Goal: Task Accomplishment & Management: Use online tool/utility

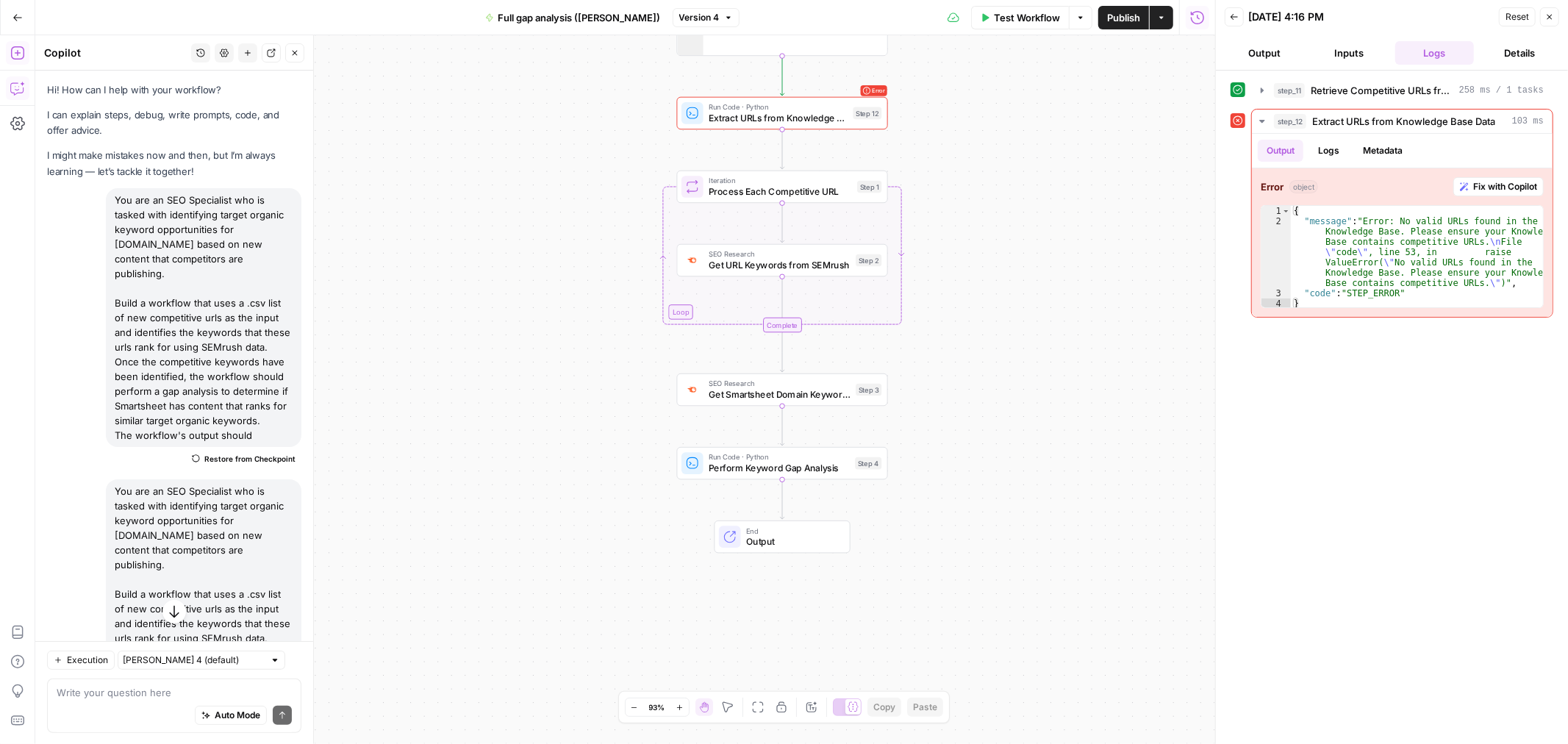
scroll to position [880, 0]
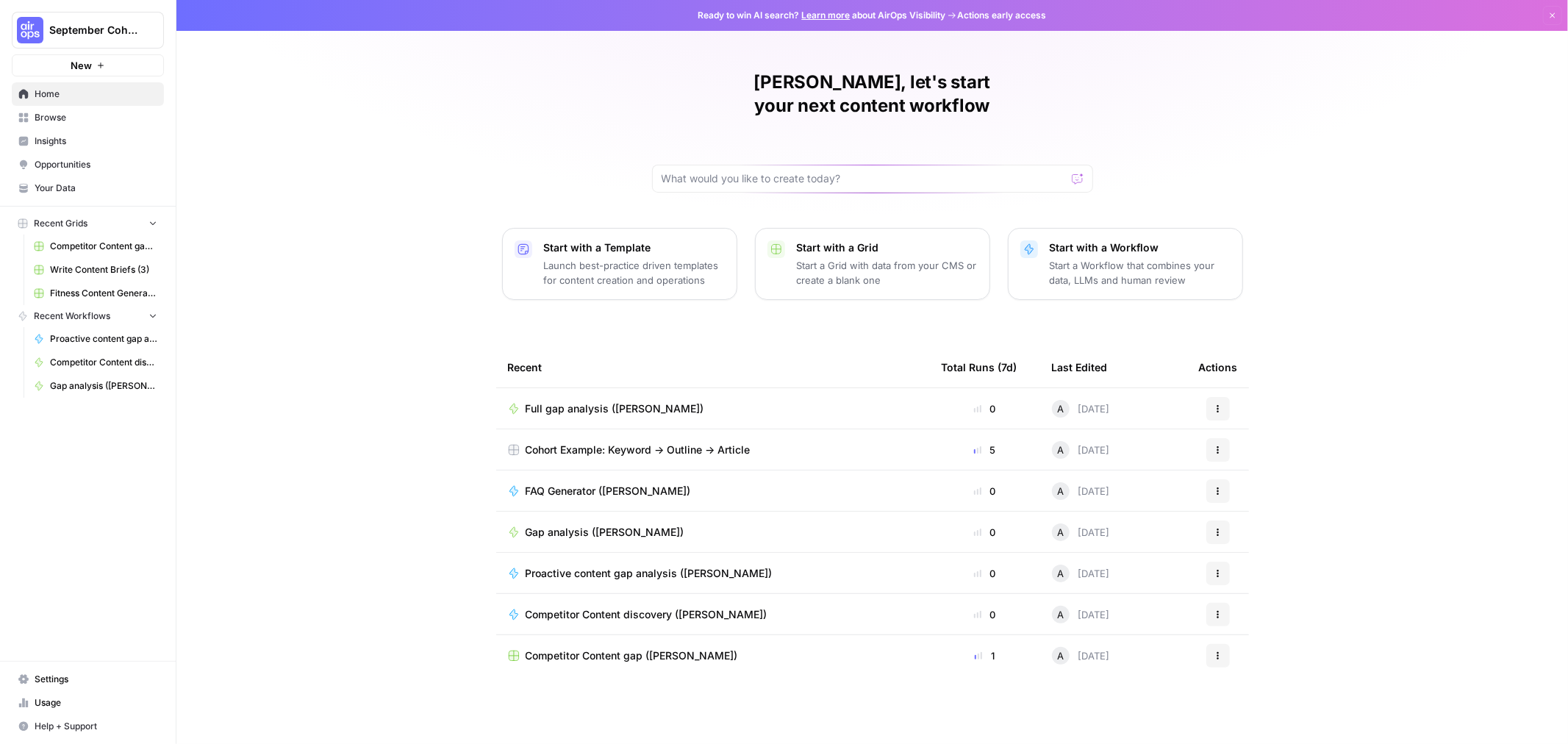
click at [106, 39] on button "September Cohort" at bounding box center [88, 30] width 152 height 37
click at [77, 133] on span "Smartsheet SEO" at bounding box center [142, 134] width 194 height 15
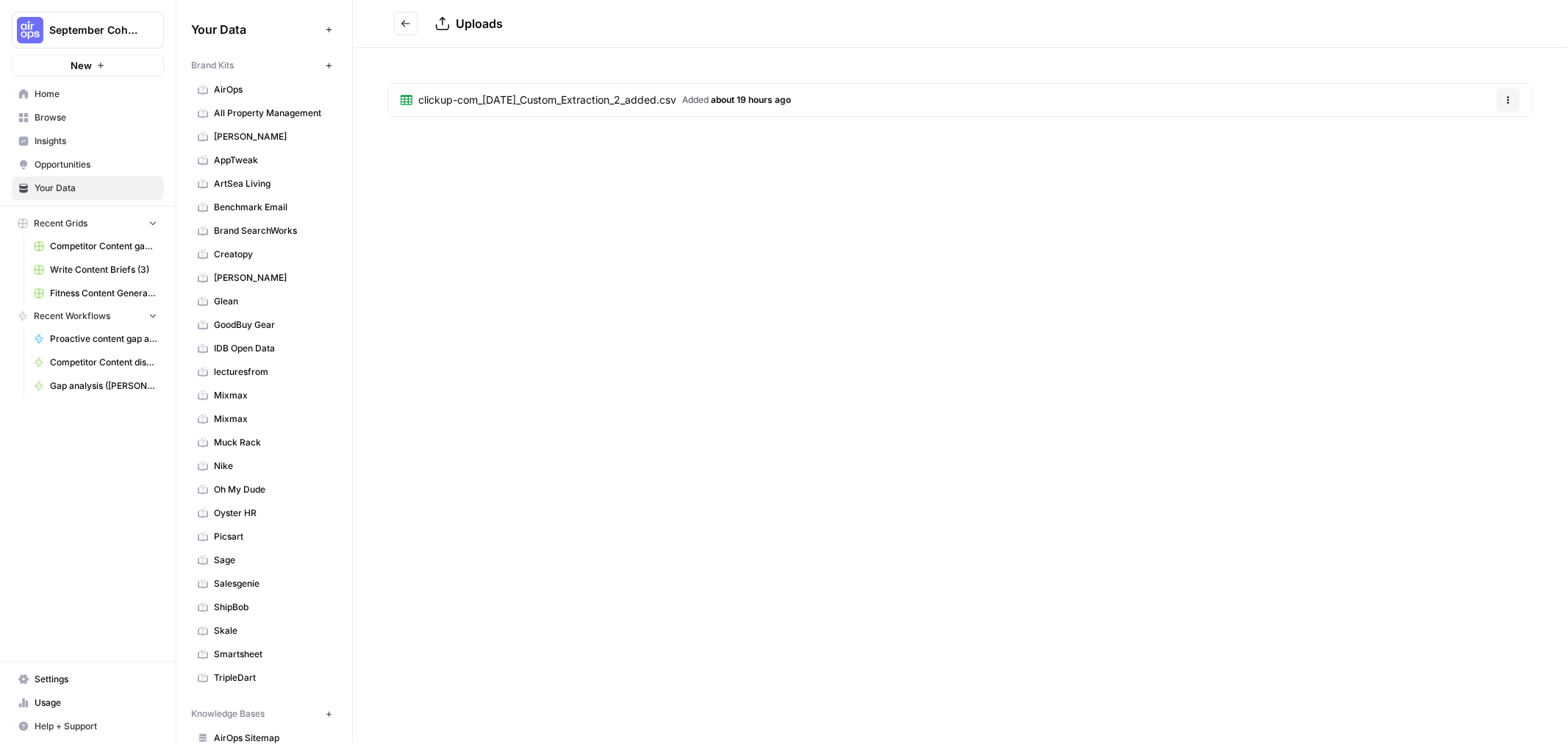
click at [596, 105] on span "clickup-com_18-09-2025_Custom_Extraction_2_added.csv" at bounding box center [547, 100] width 258 height 15
click at [402, 18] on icon "Go back" at bounding box center [405, 23] width 10 height 10
click at [403, 24] on icon "Go back" at bounding box center [406, 23] width 9 height 6
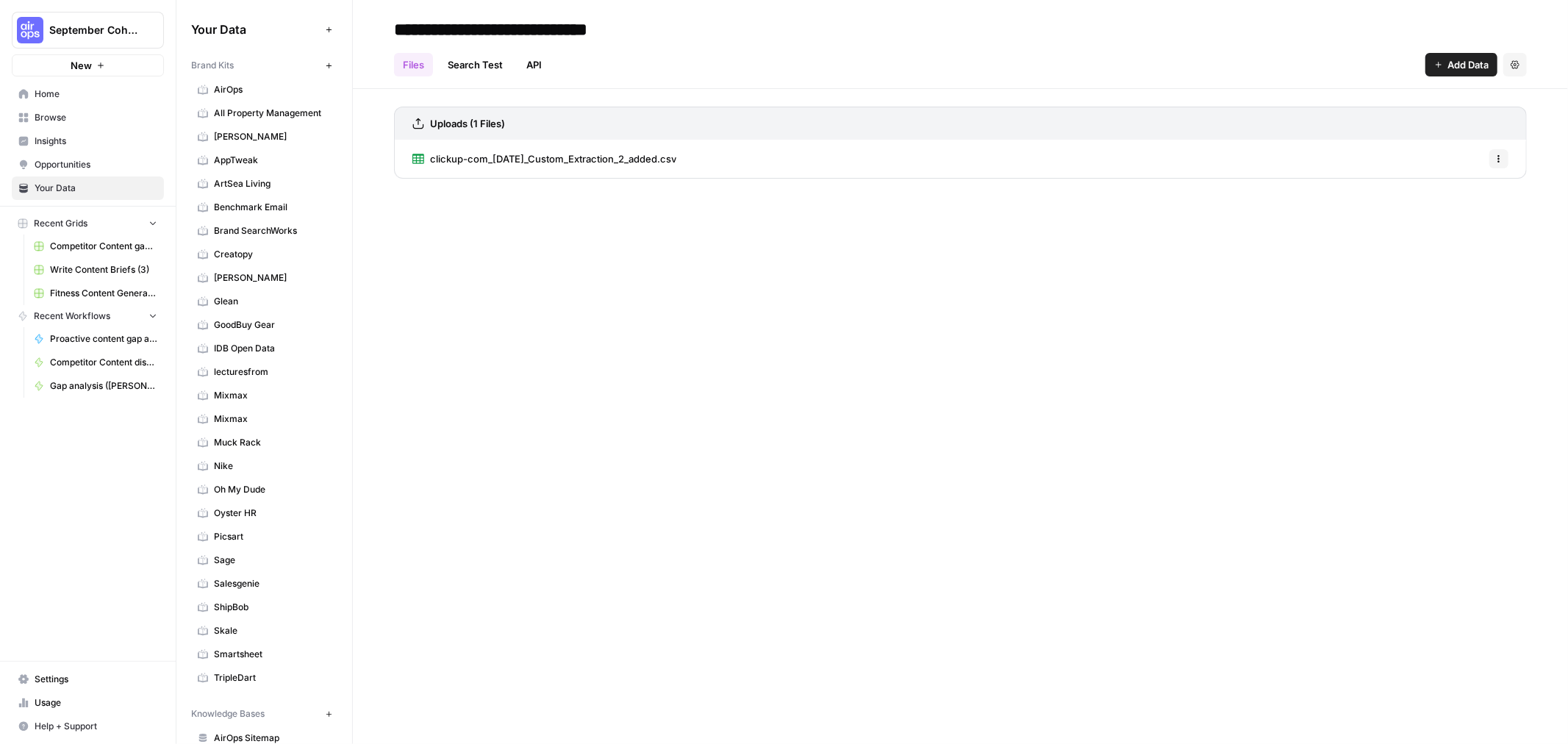
click at [87, 114] on span "Browse" at bounding box center [96, 117] width 123 height 13
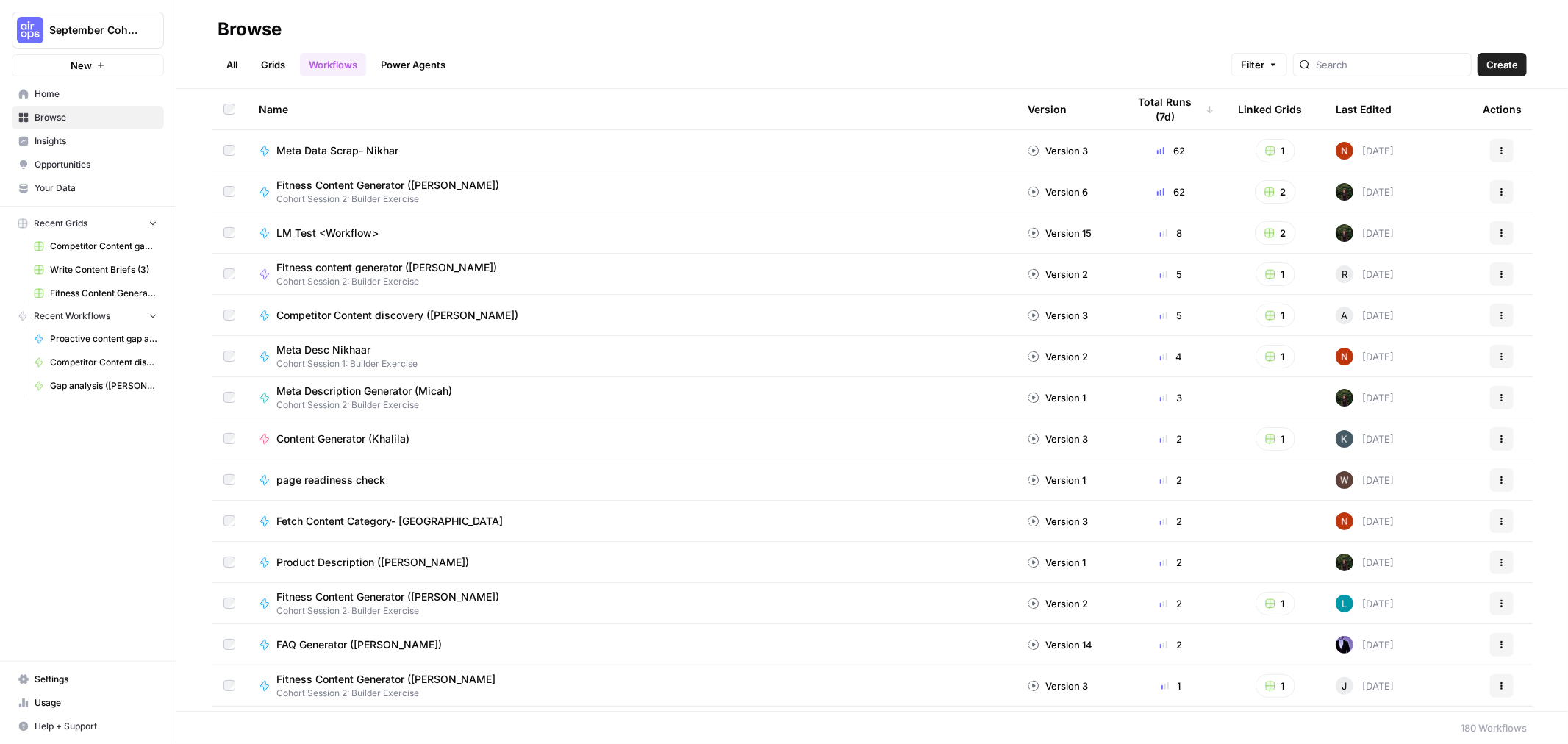
click at [92, 185] on span "Your Data" at bounding box center [96, 188] width 123 height 13
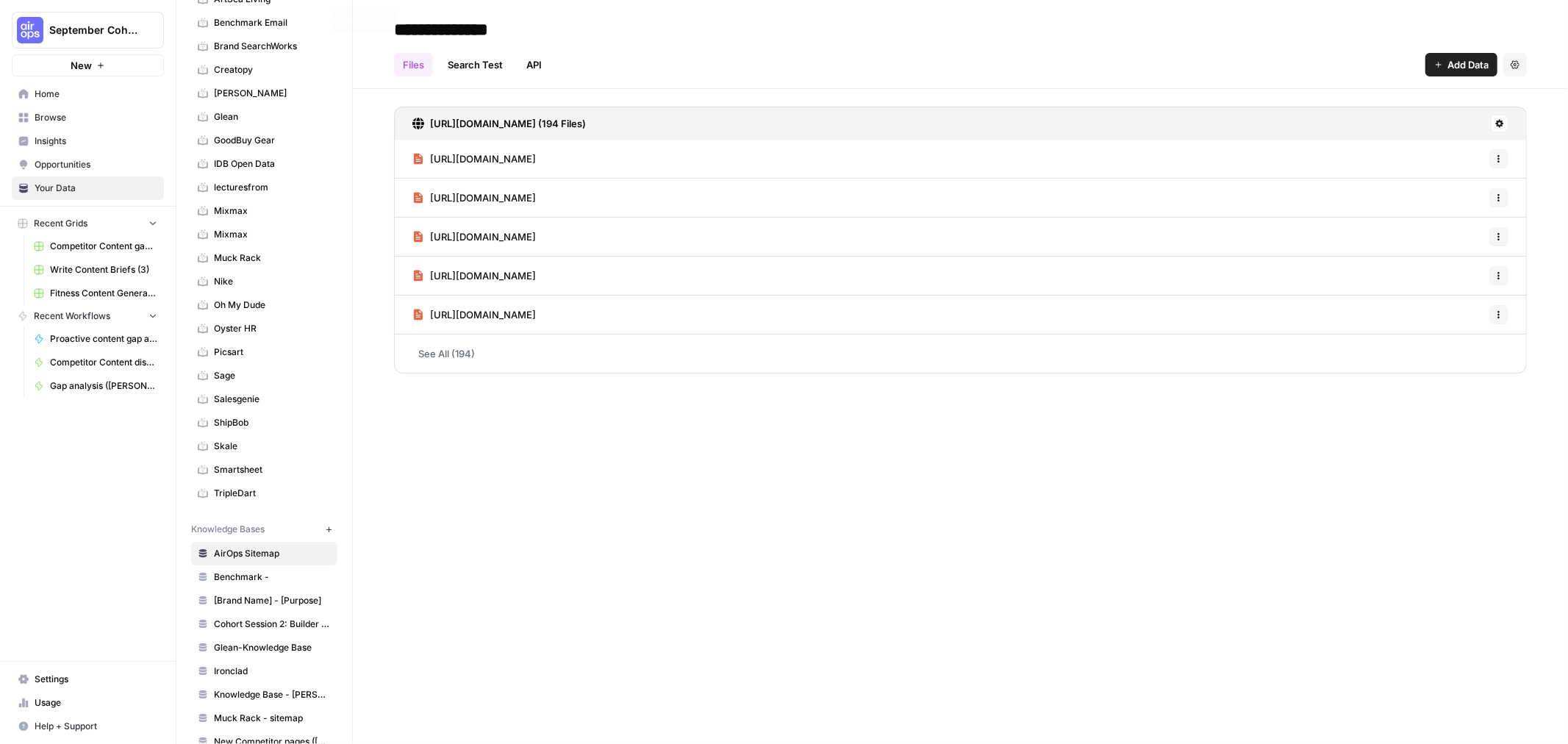
scroll to position [405, 0]
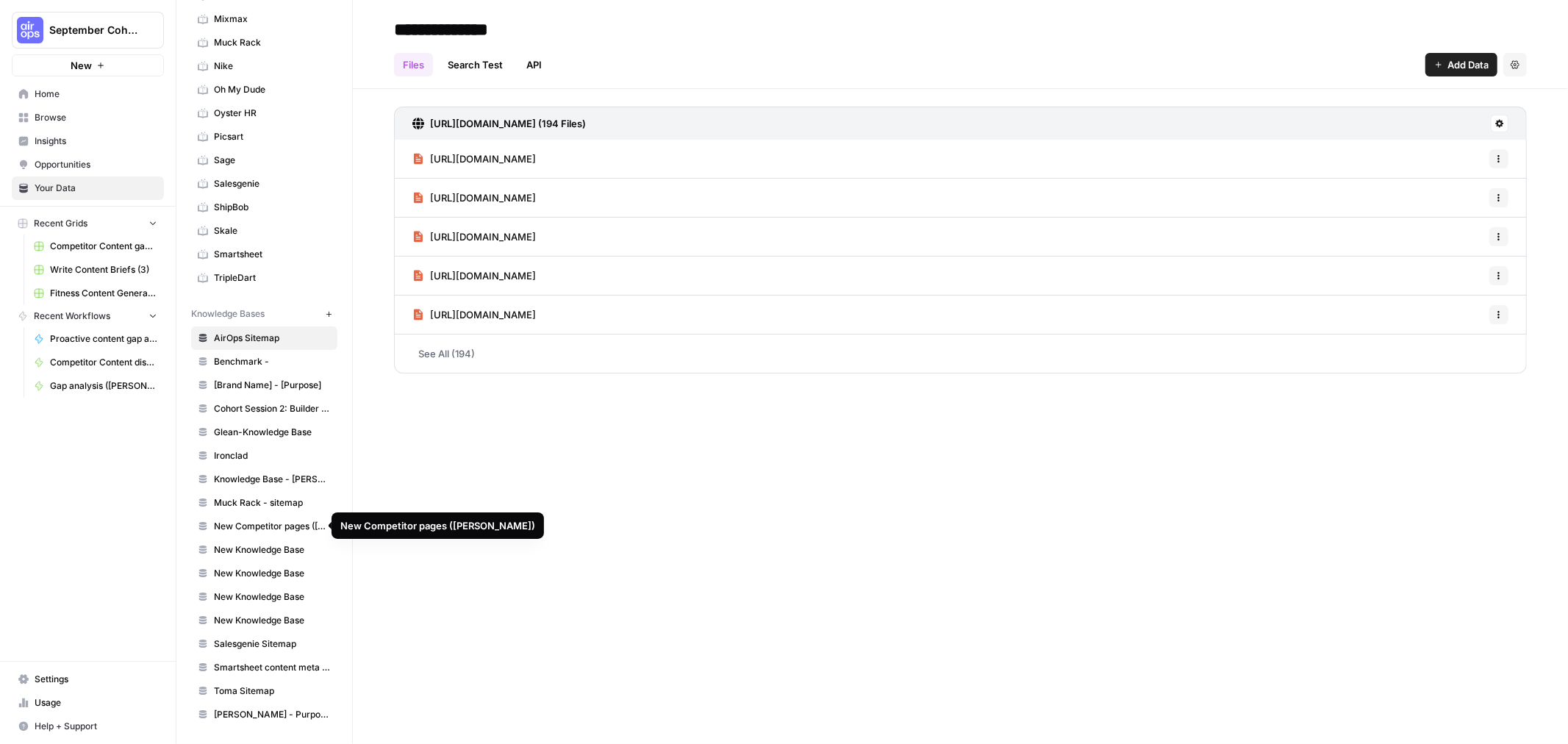
click at [252, 523] on span "New Competitor pages ([PERSON_NAME])" at bounding box center [273, 526] width 117 height 13
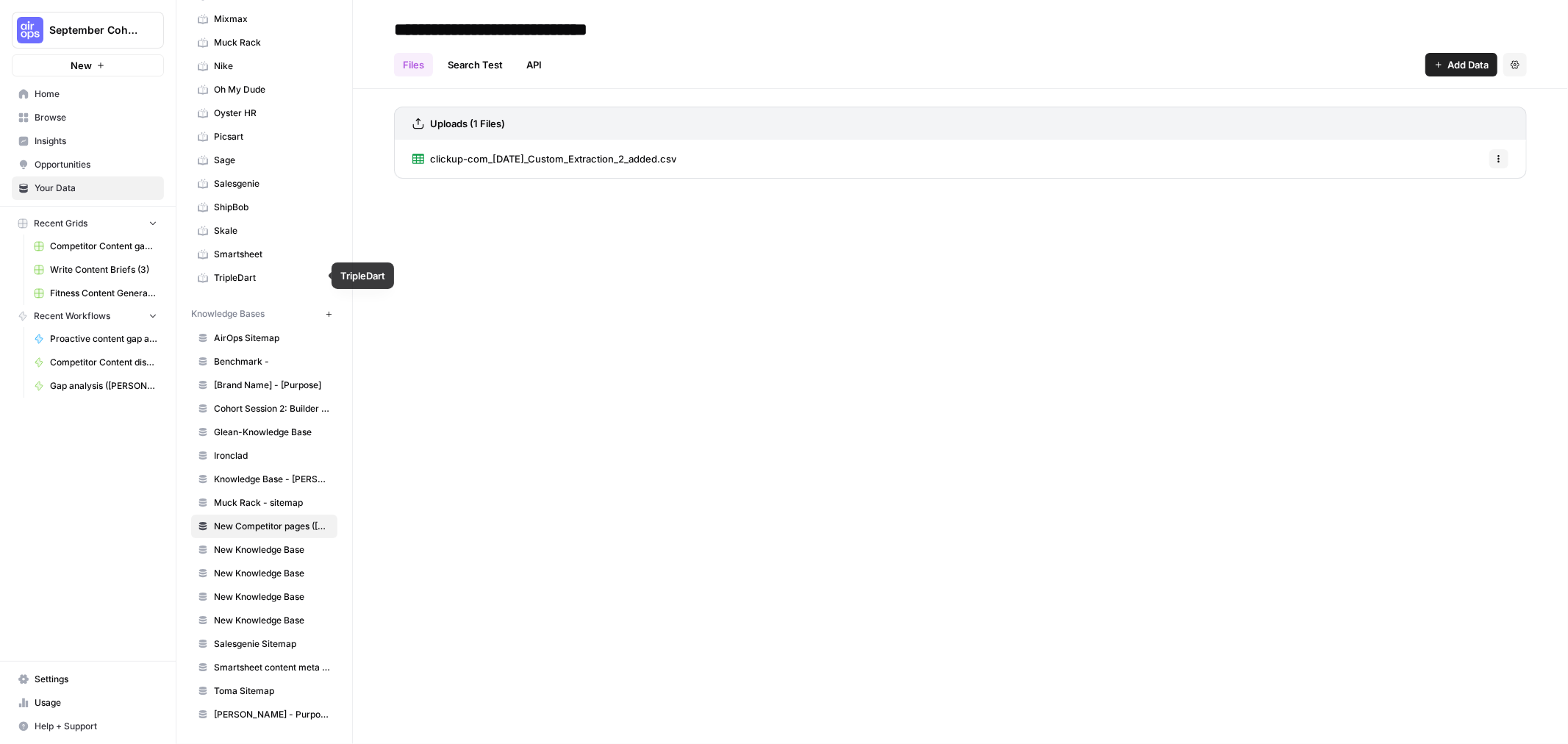
click at [244, 249] on span "Smartsheet" at bounding box center [273, 254] width 117 height 13
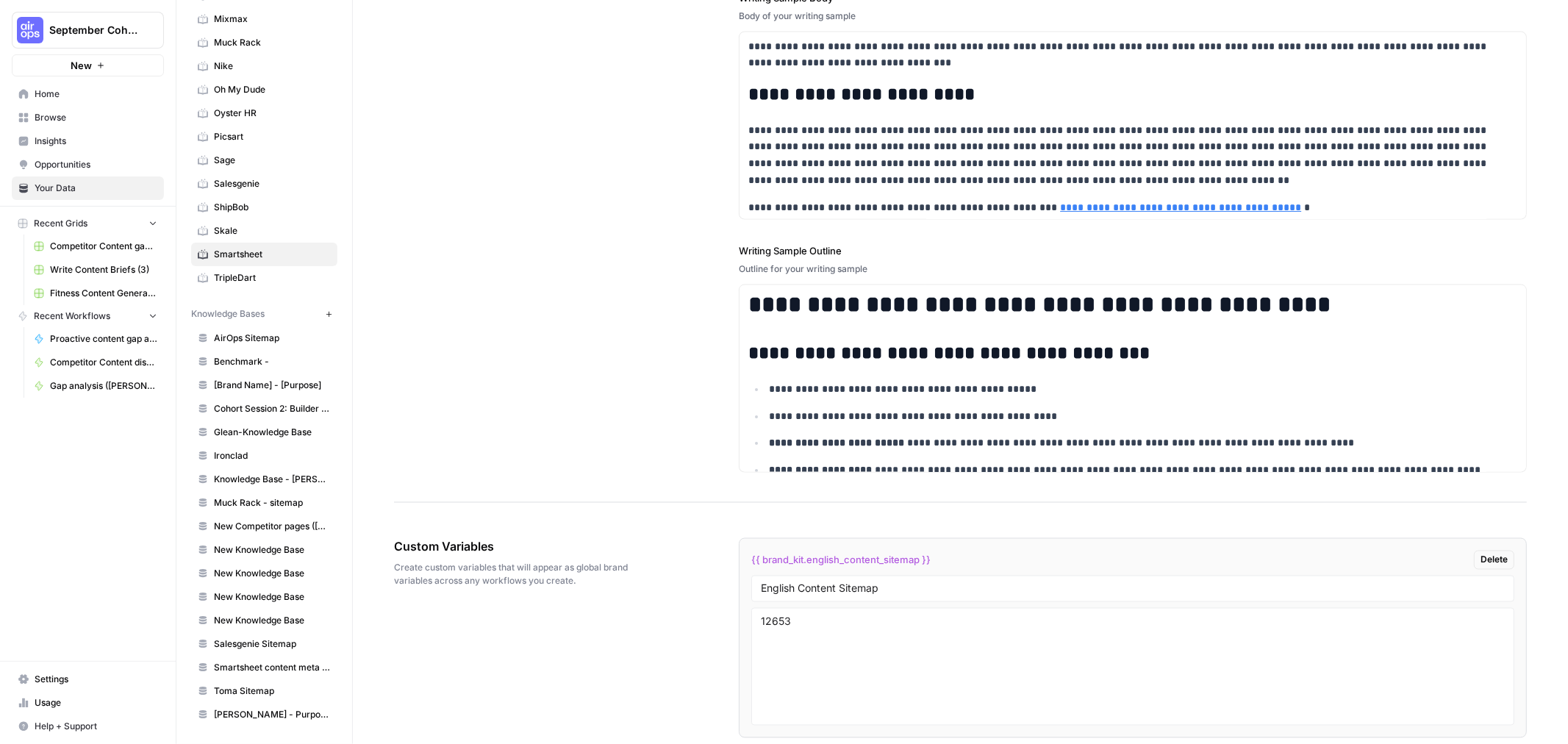
scroll to position [1905, 0]
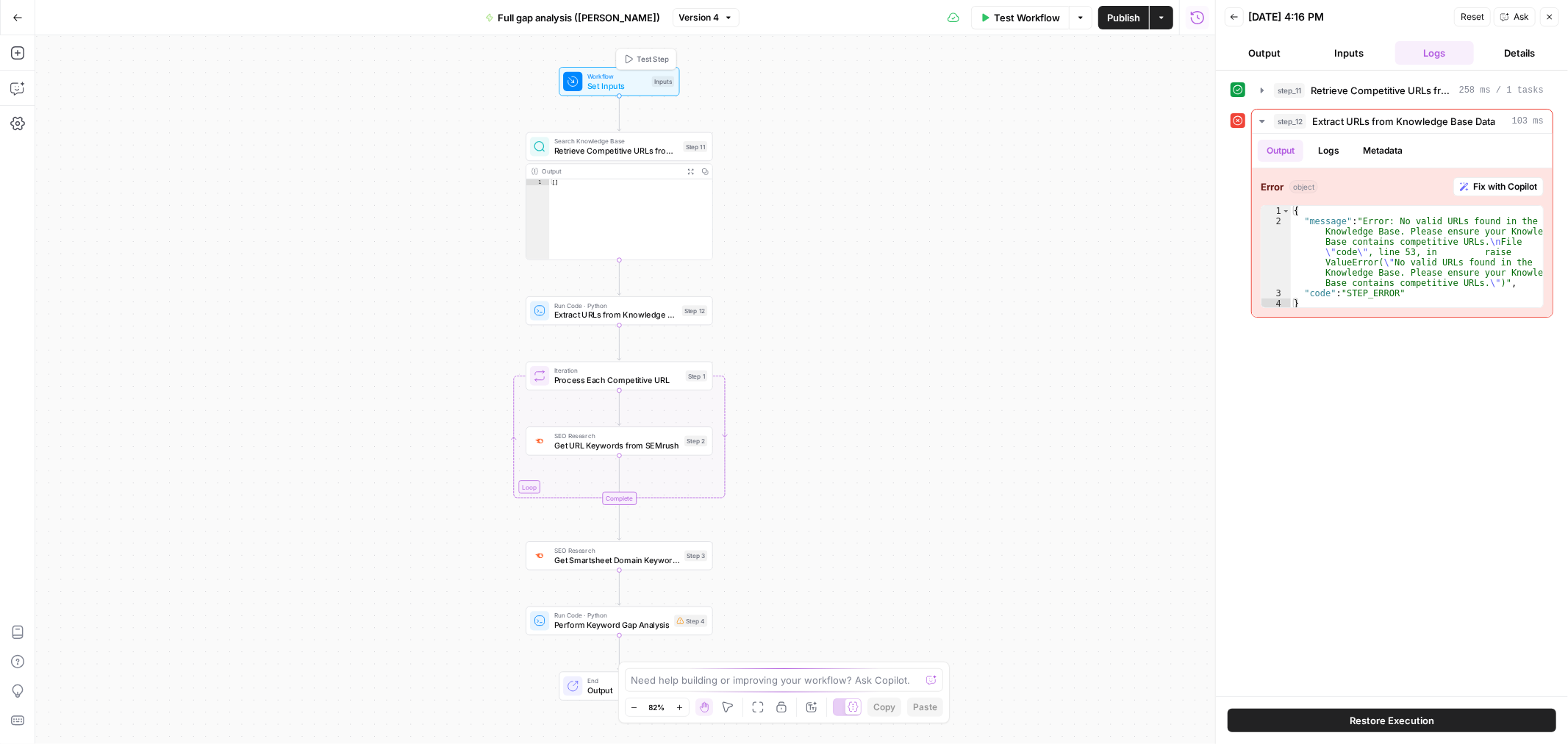
click at [604, 81] on span "Set Inputs" at bounding box center [617, 85] width 59 height 12
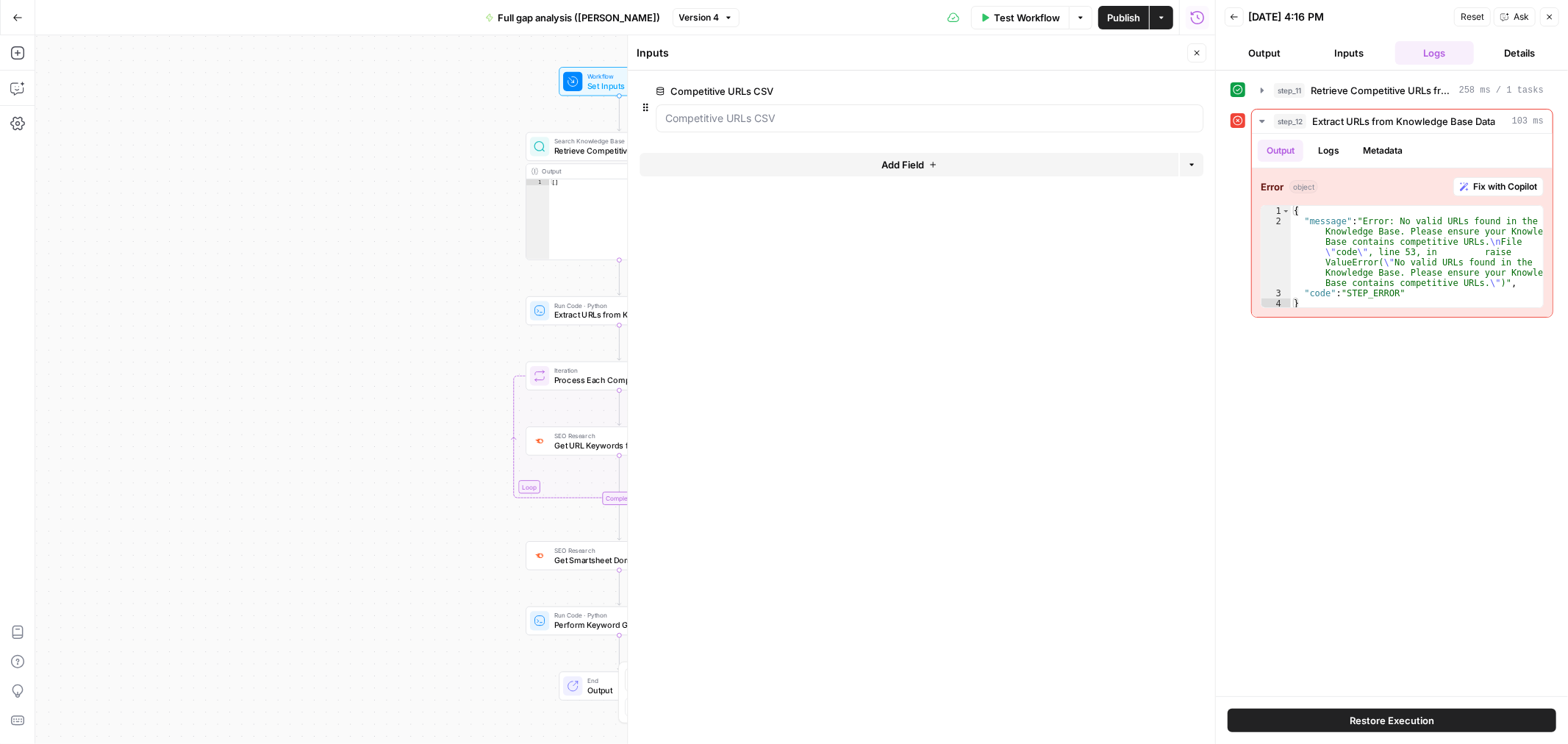
click at [1026, 17] on span "Test Workflow" at bounding box center [1026, 17] width 66 height 15
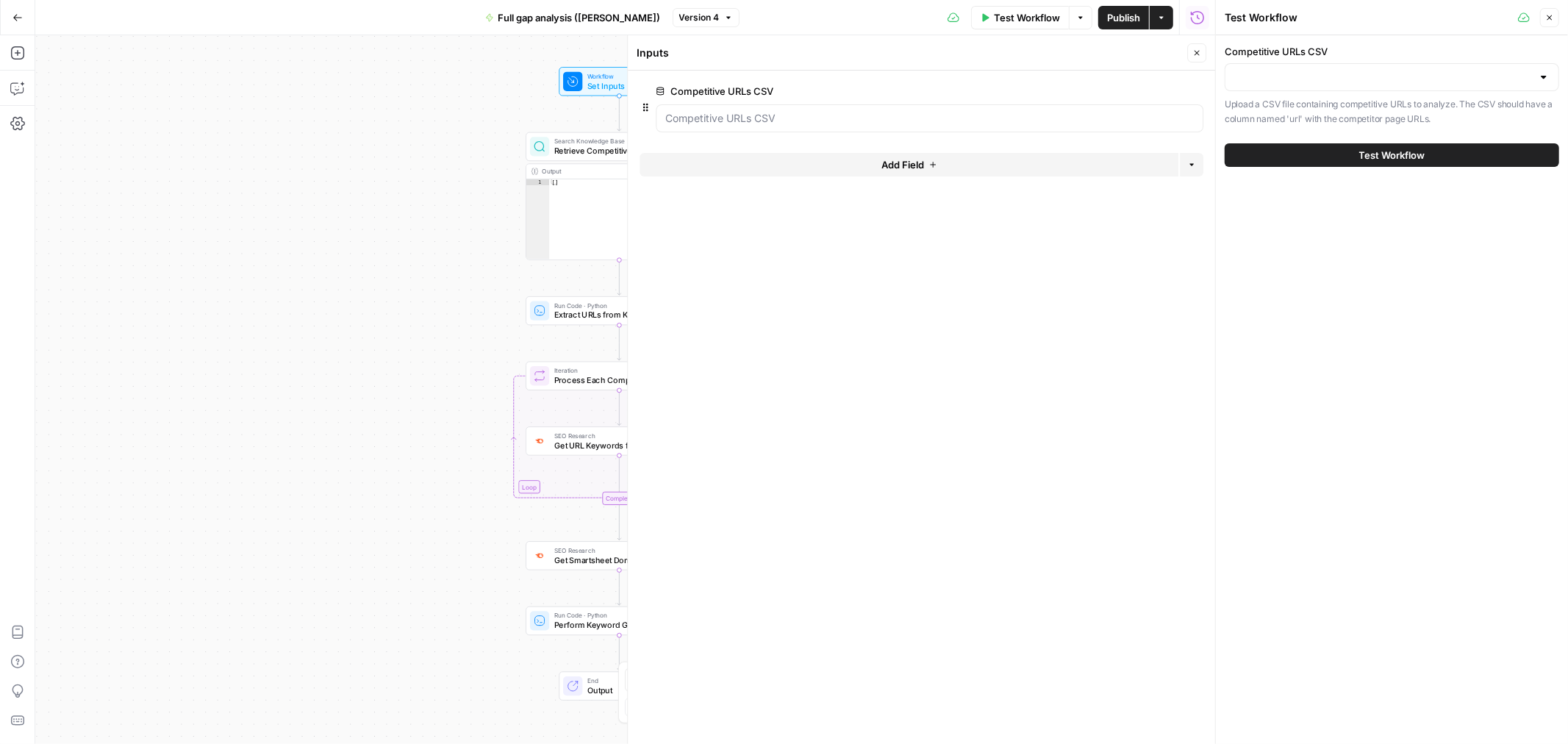
type input "New Competitor pages ([PERSON_NAME])"
click at [1355, 79] on input "Competitive URLs CSV" at bounding box center [1382, 77] width 297 height 15
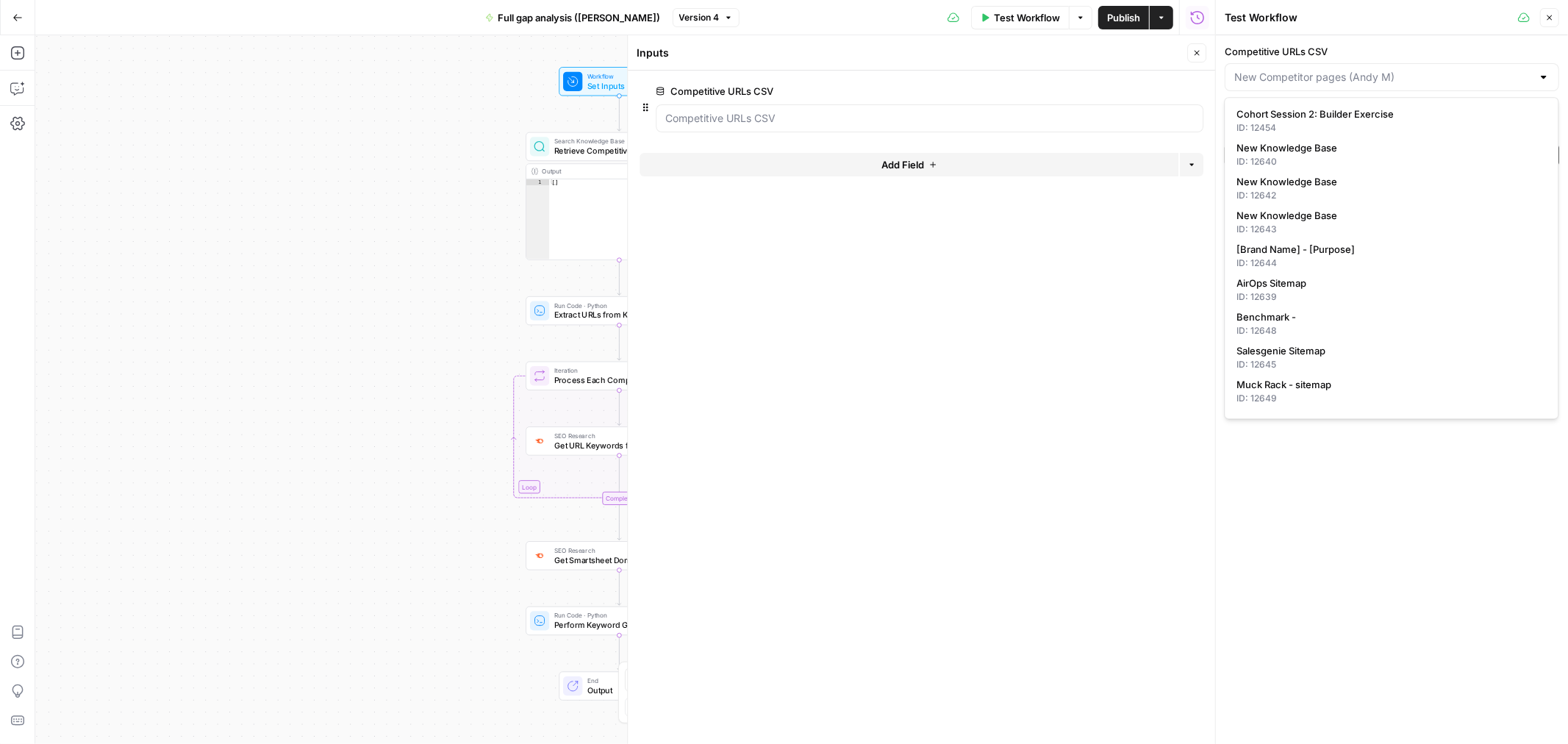
type input "New Competitor pages ([PERSON_NAME])"
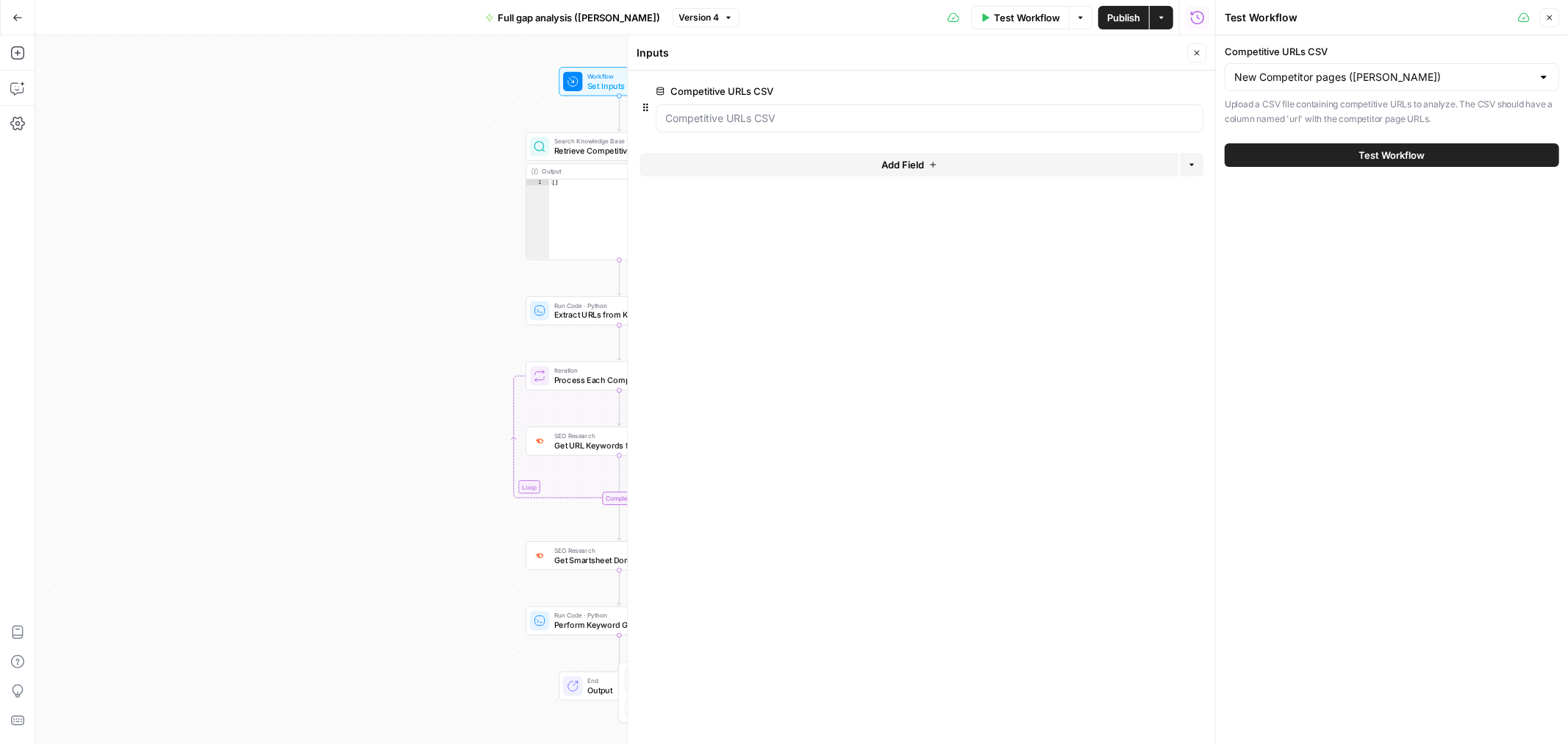
click at [1450, 50] on label "Competitive URLs CSV" at bounding box center [1391, 51] width 335 height 15
click at [1450, 70] on input "New Competitor pages ([PERSON_NAME])" at bounding box center [1382, 77] width 297 height 15
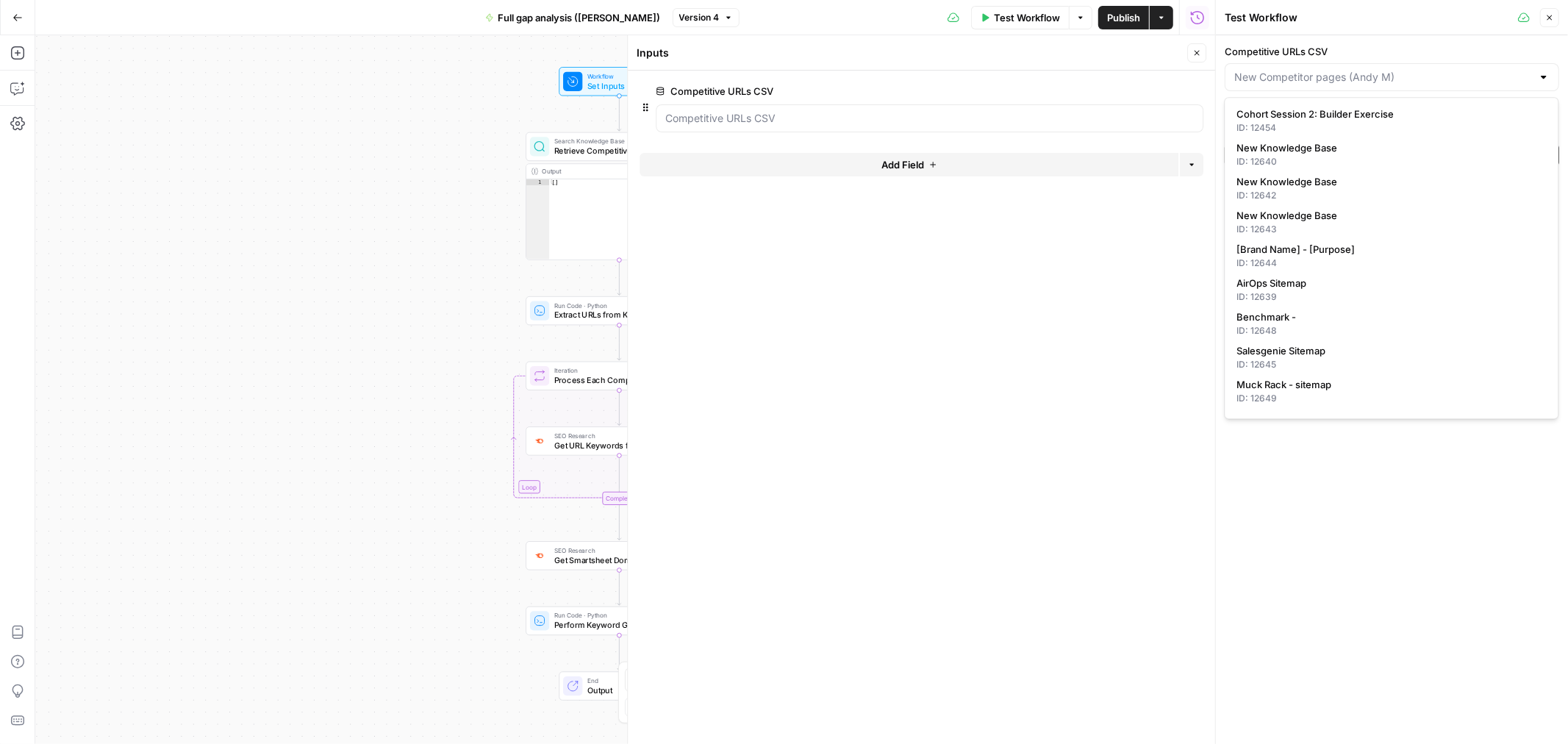
type input "New Competitor pages ([PERSON_NAME])"
drag, startPoint x: 1446, startPoint y: 56, endPoint x: 1451, endPoint y: 9, distance: 47.3
click at [1451, 39] on div "Competitive URLs CSV New Competitor pages ([PERSON_NAME]) Upload a CSV file con…" at bounding box center [1391, 105] width 352 height 140
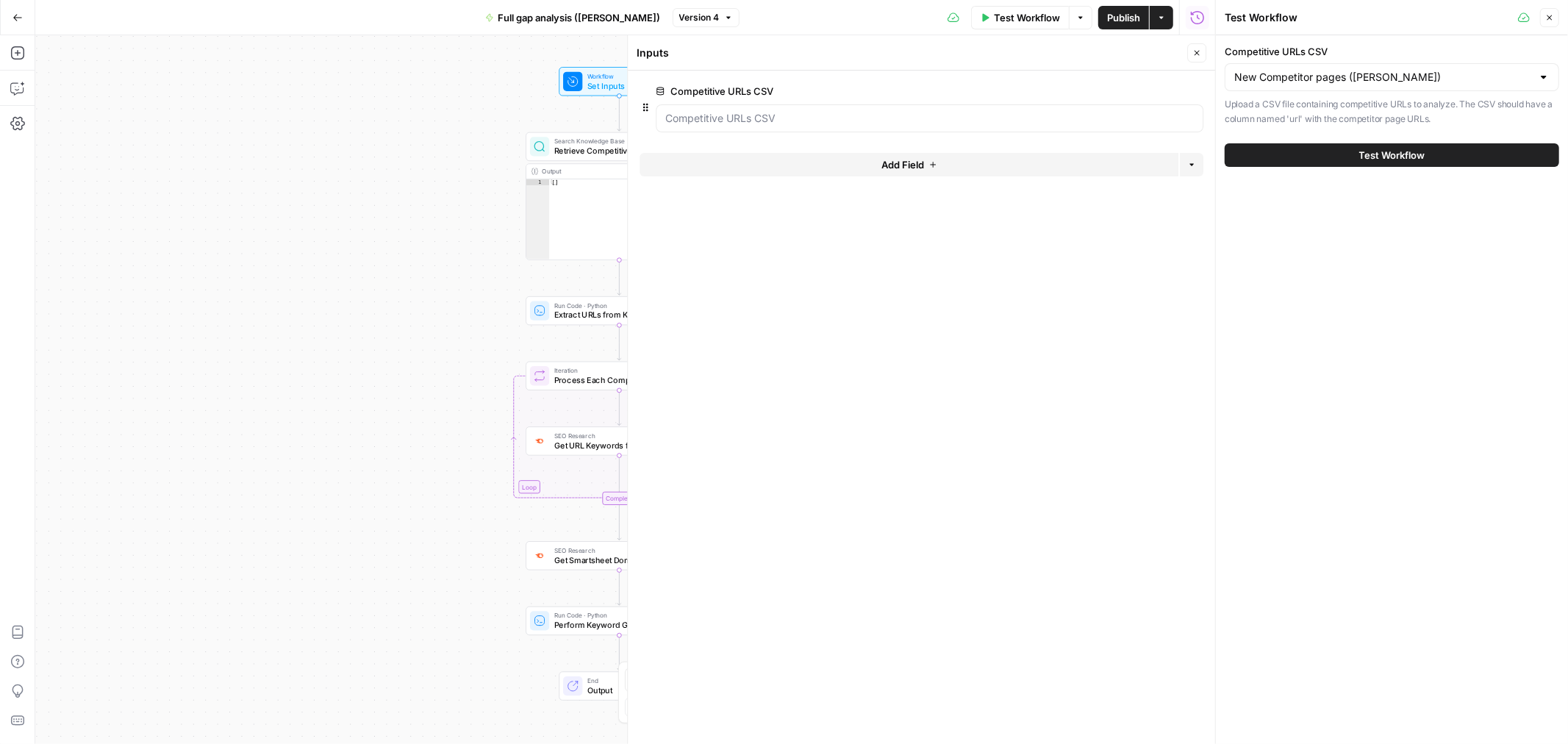
click at [1545, 79] on div at bounding box center [1543, 77] width 12 height 15
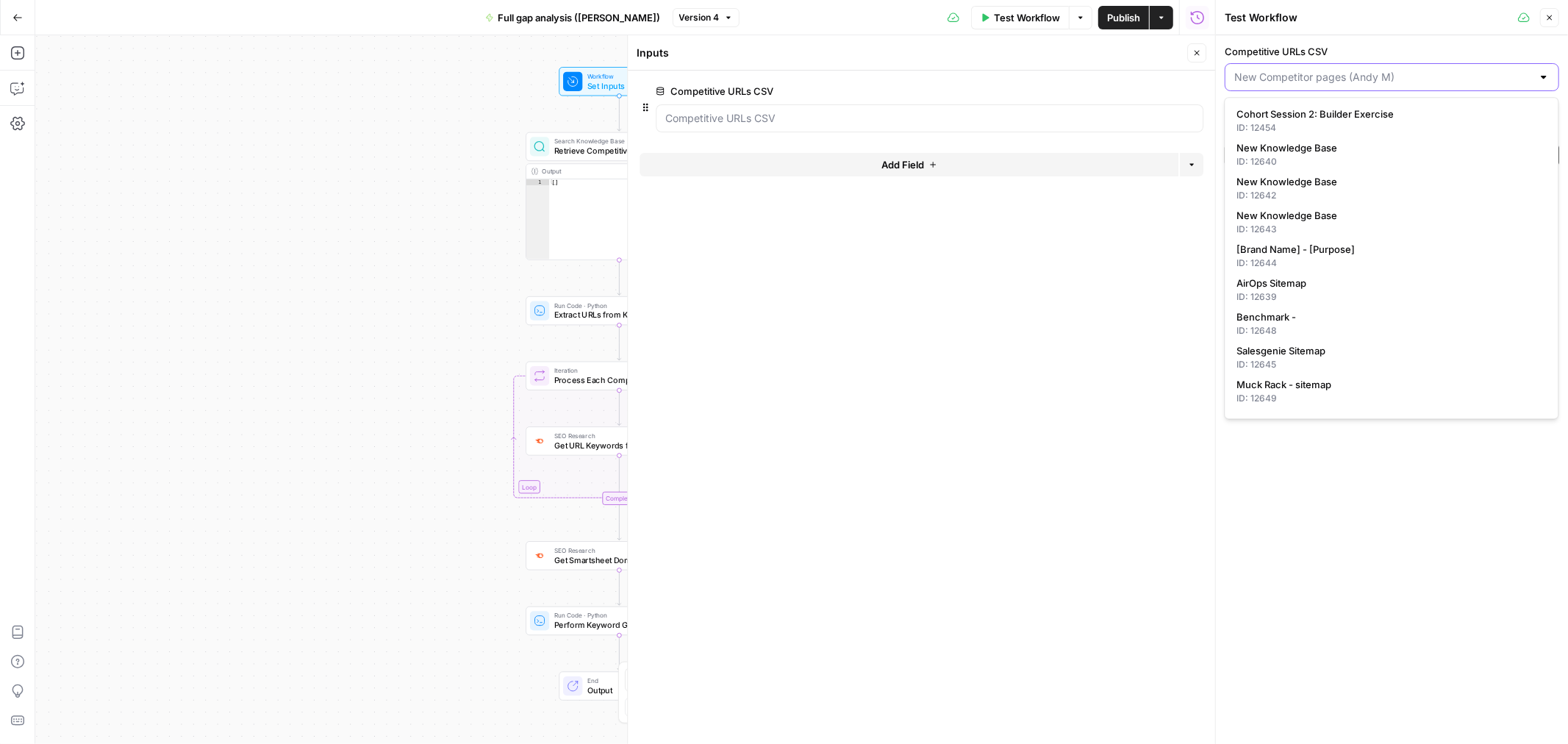
click at [1466, 77] on input "Competitive URLs CSV" at bounding box center [1382, 77] width 297 height 15
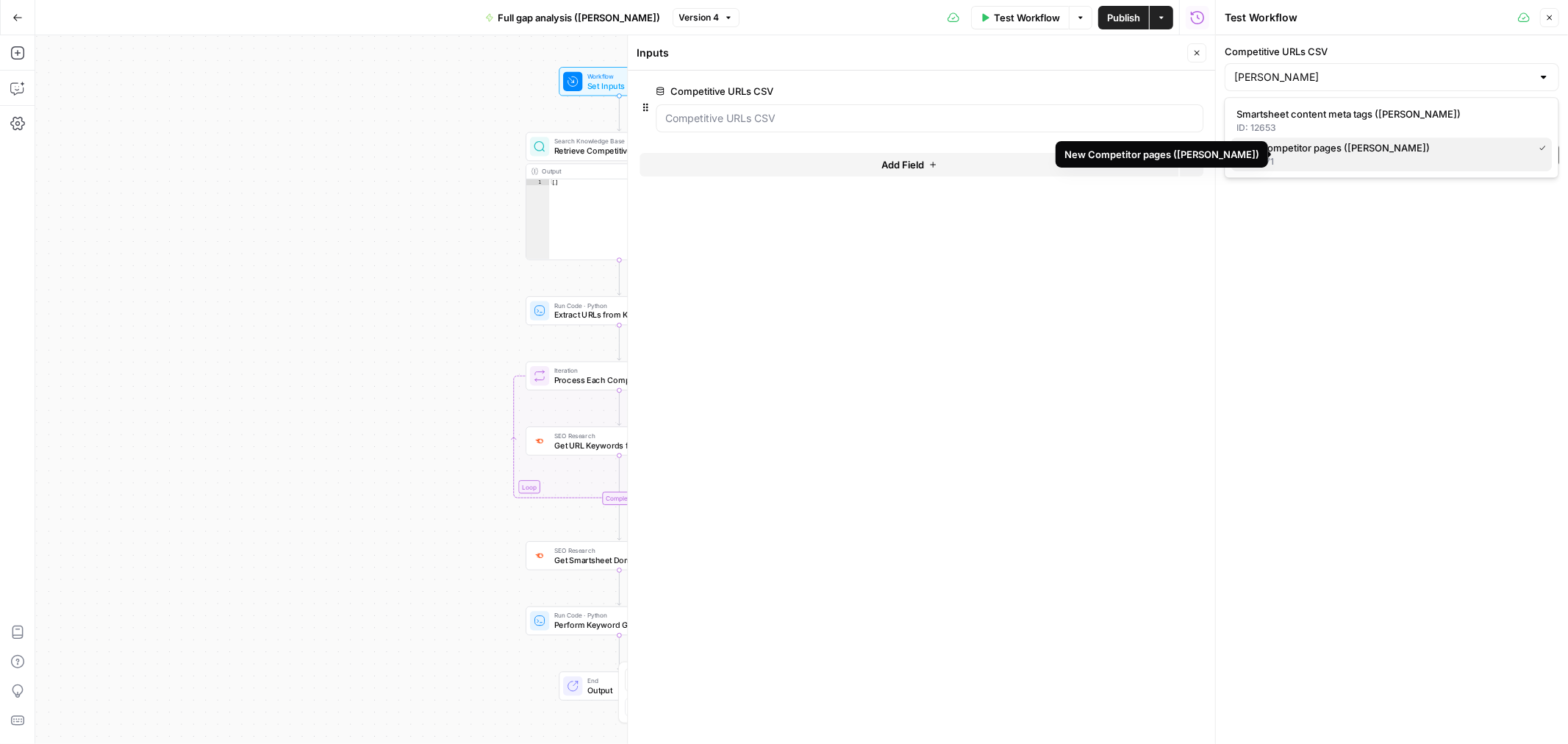
click at [1393, 163] on div "ID: 12671" at bounding box center [1391, 162] width 309 height 13
type input "New Competitor pages ([PERSON_NAME])"
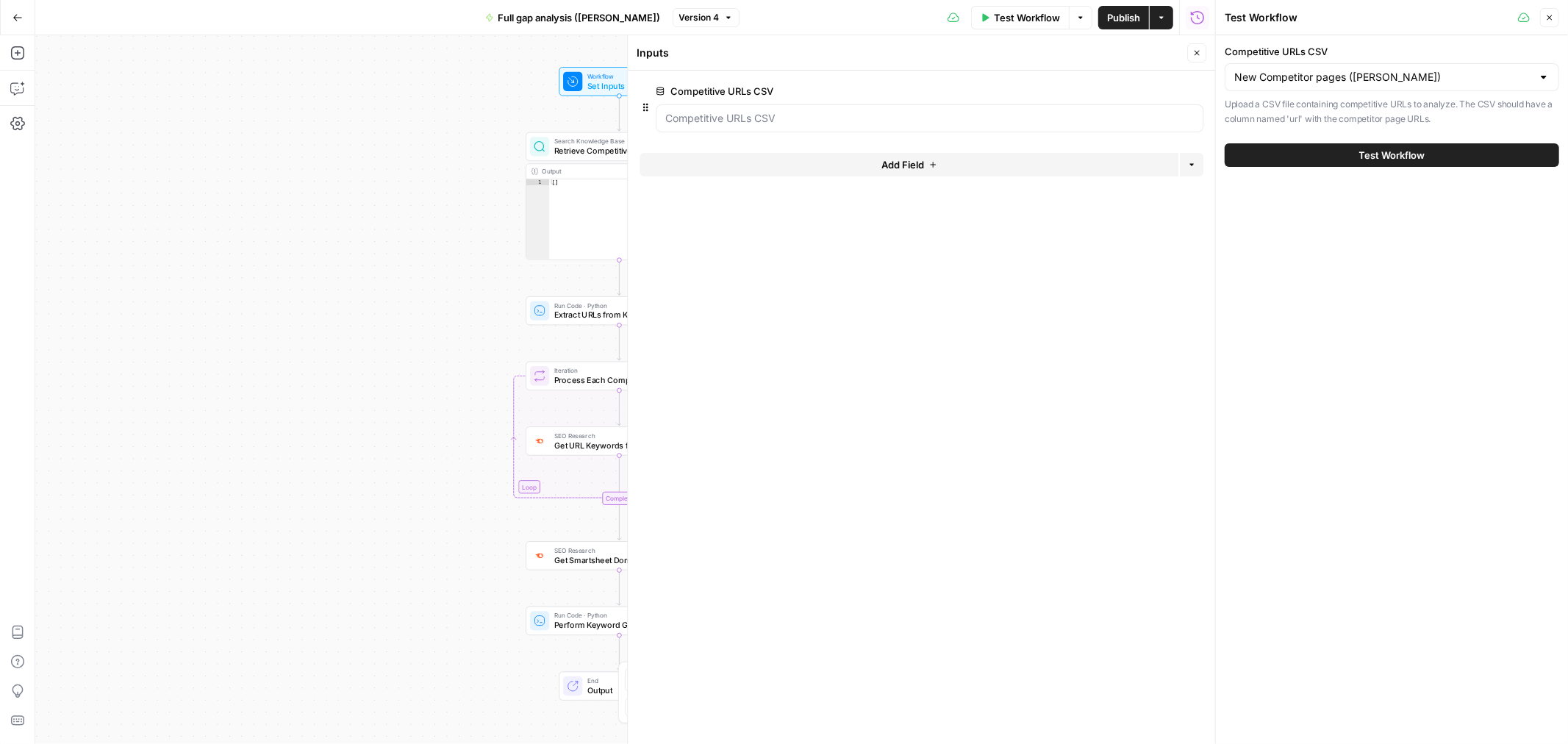
click at [1415, 151] on span "Test Workflow" at bounding box center [1391, 155] width 66 height 15
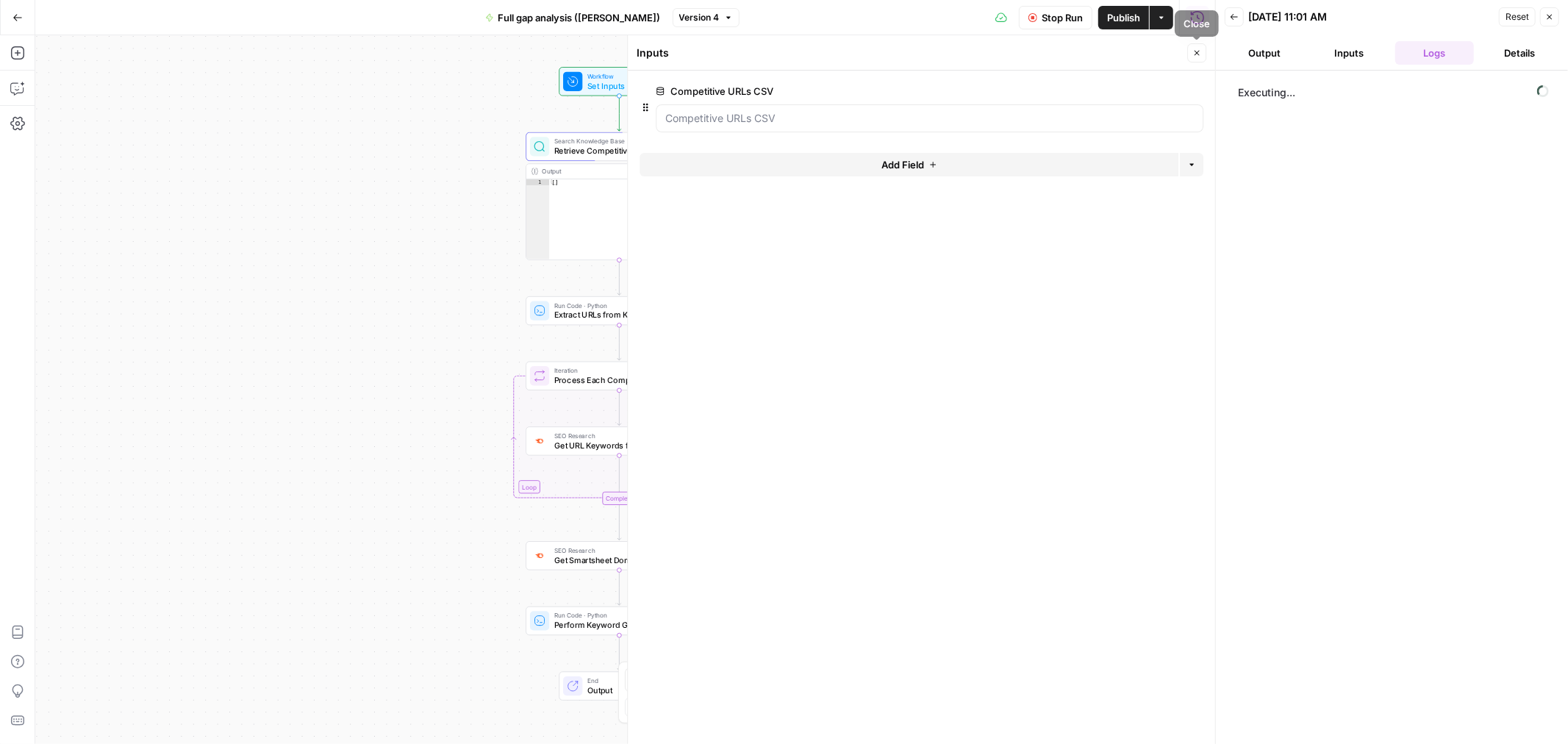
click at [1195, 55] on icon "button" at bounding box center [1197, 53] width 9 height 9
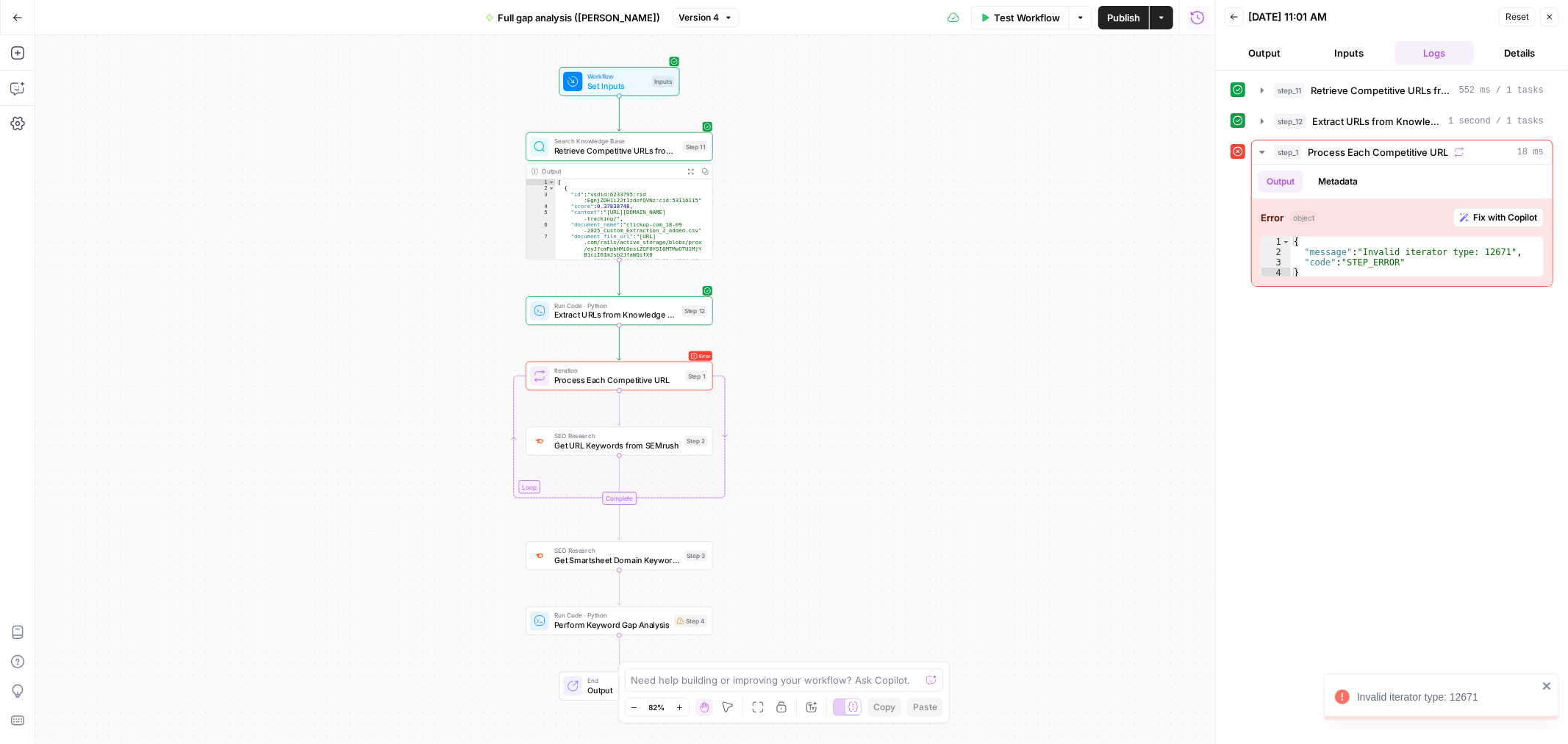
type textarea "**********"
click at [623, 224] on div "[ { "id" : "vsdid:6233795:rid :EgnjZDH1i22t1zdofQVNz:cid:53116115" , "score" : …" at bounding box center [628, 243] width 147 height 129
click at [626, 224] on div "[ { "id" : "vsdid:6233795:rid :EgnjZDH1i22t1zdofQVNz:cid:53116115" , "score" : …" at bounding box center [628, 243] width 147 height 129
click at [1368, 94] on span "Retrieve Competitive URLs from Knowledge Base" at bounding box center [1381, 91] width 143 height 15
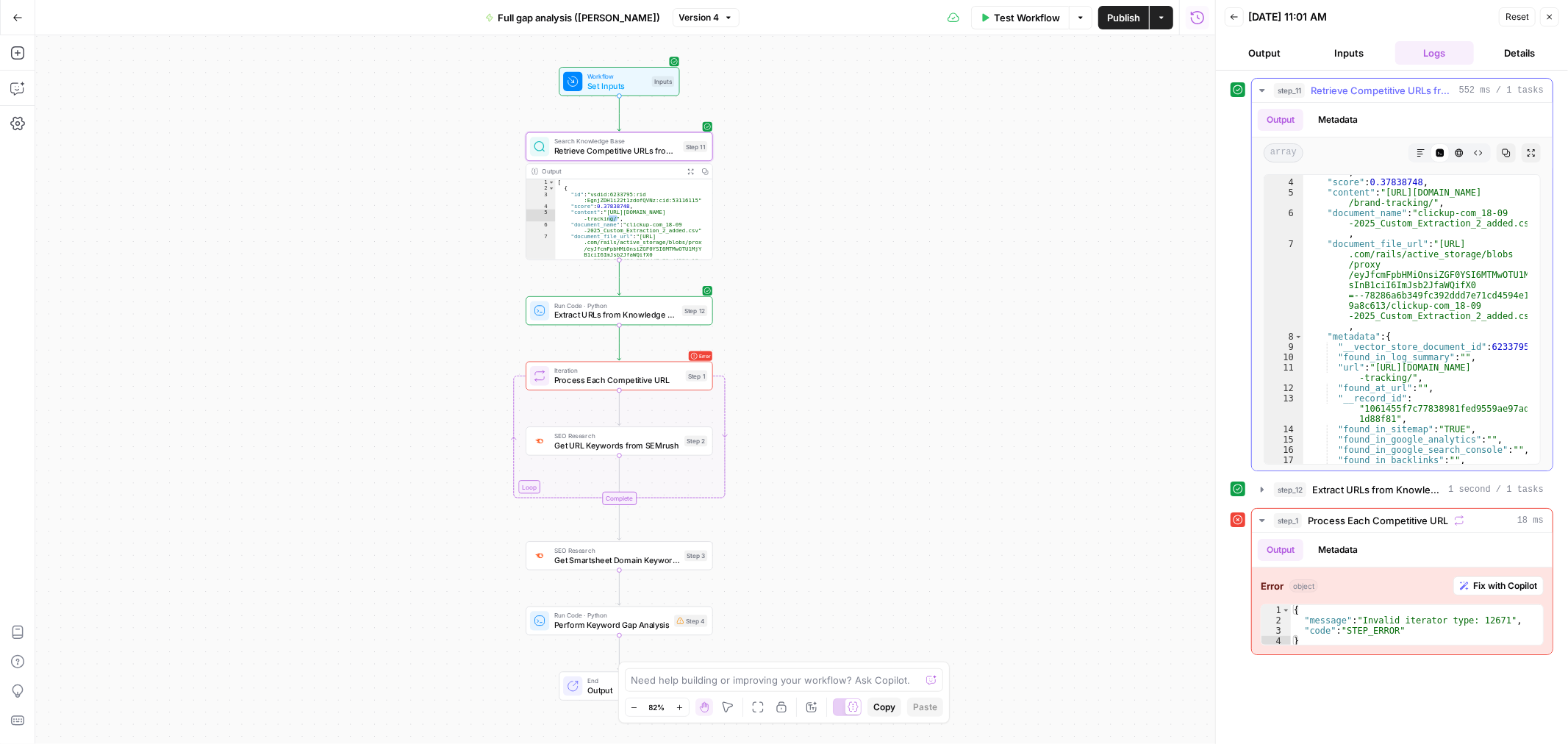
scroll to position [294, 0]
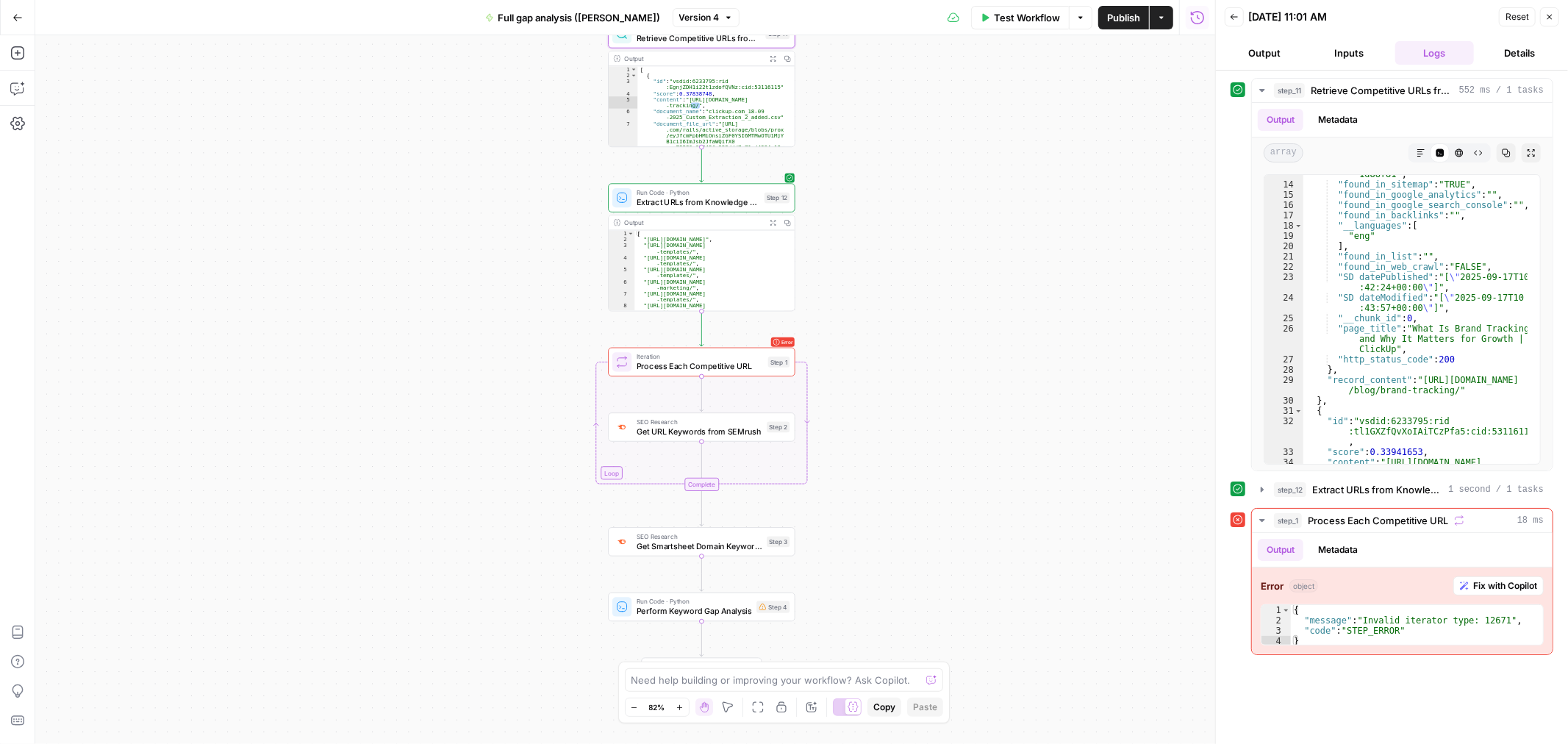
drag, startPoint x: 856, startPoint y: 481, endPoint x: 935, endPoint y: 402, distance: 111.7
click at [937, 406] on div "**********" at bounding box center [625, 390] width 1179 height 708
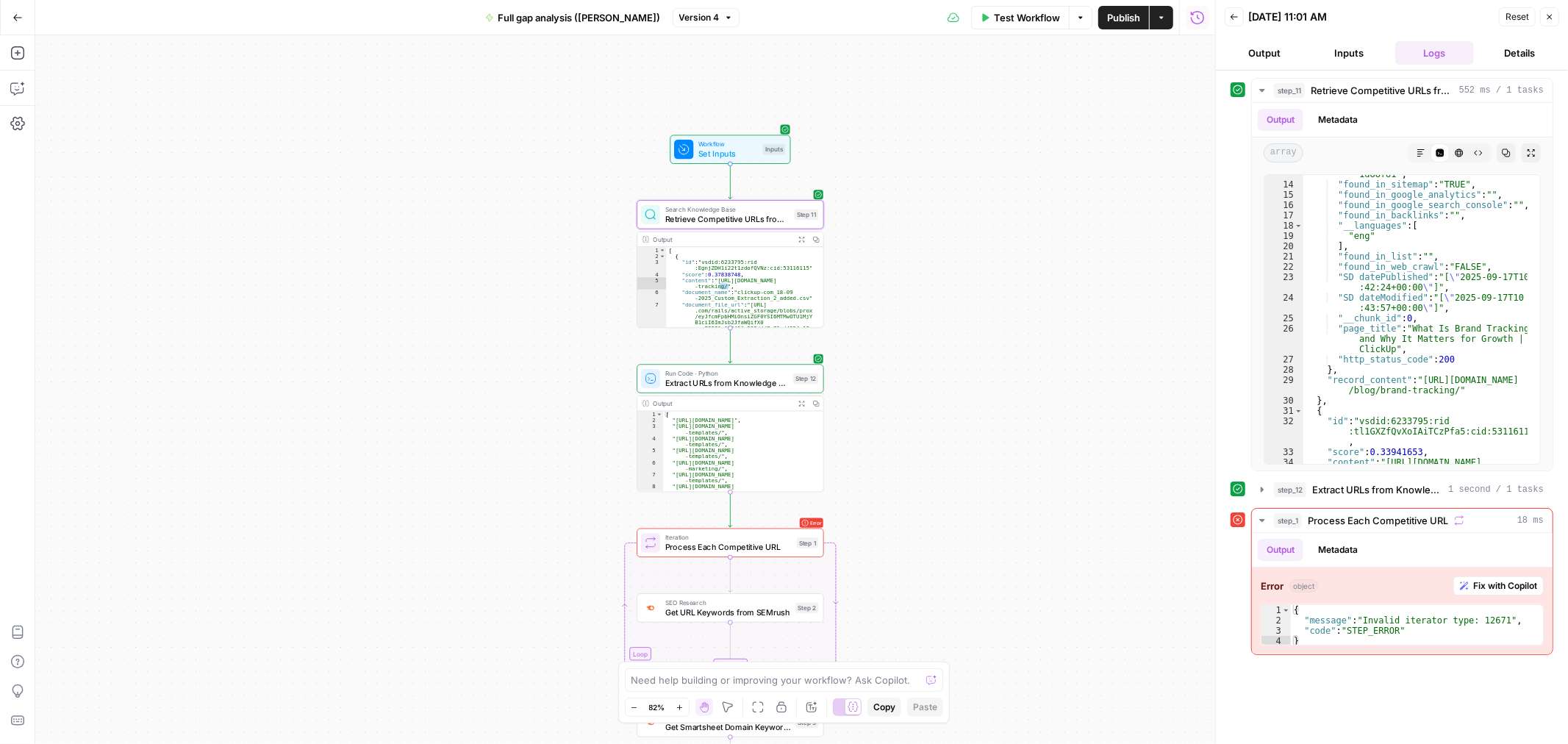
drag, startPoint x: 950, startPoint y: 201, endPoint x: 667, endPoint y: 417, distance: 356.0
click at [973, 386] on div "**********" at bounding box center [625, 390] width 1179 height 708
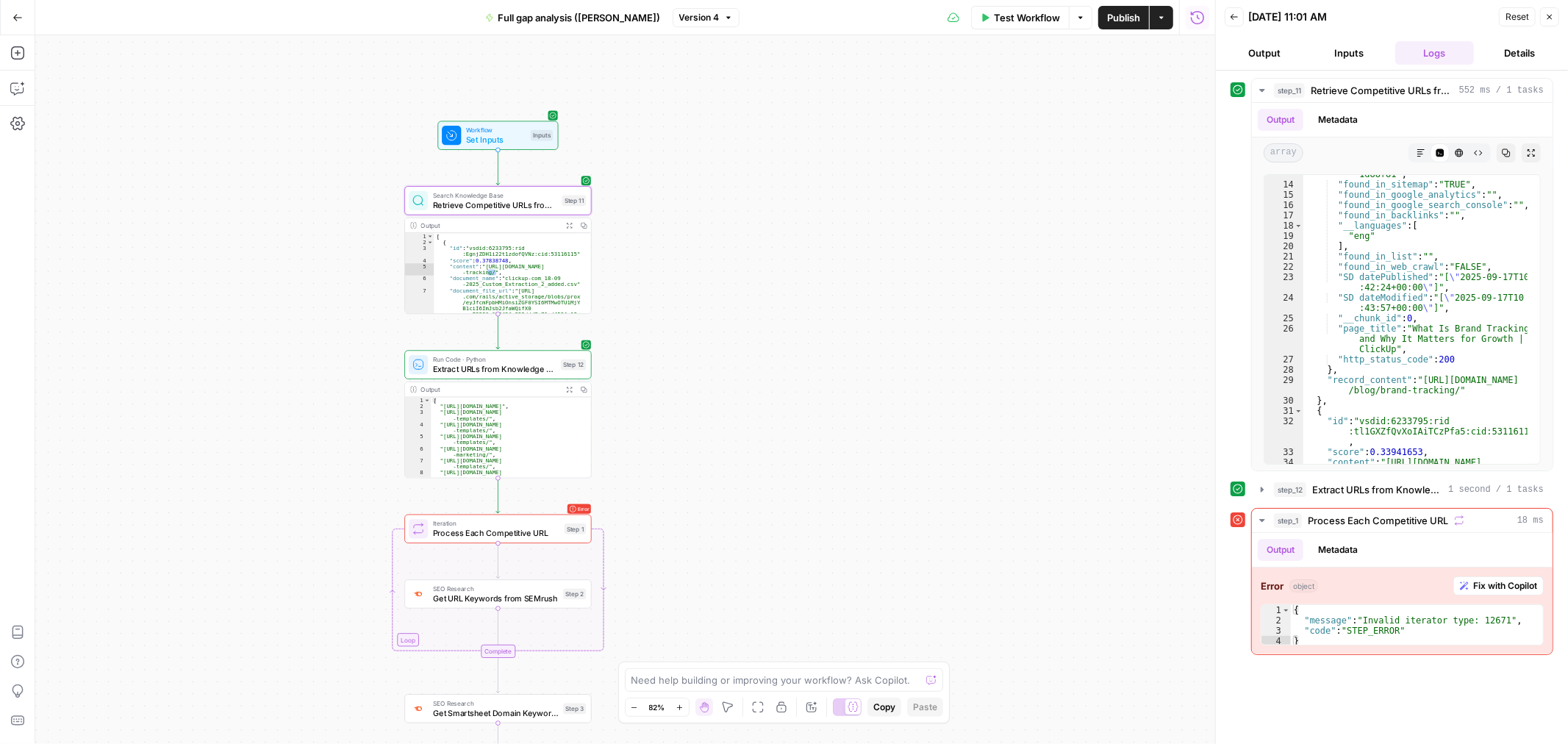
drag, startPoint x: 1004, startPoint y: 498, endPoint x: 777, endPoint y: 483, distance: 227.5
click at [777, 483] on div "**********" at bounding box center [625, 390] width 1179 height 708
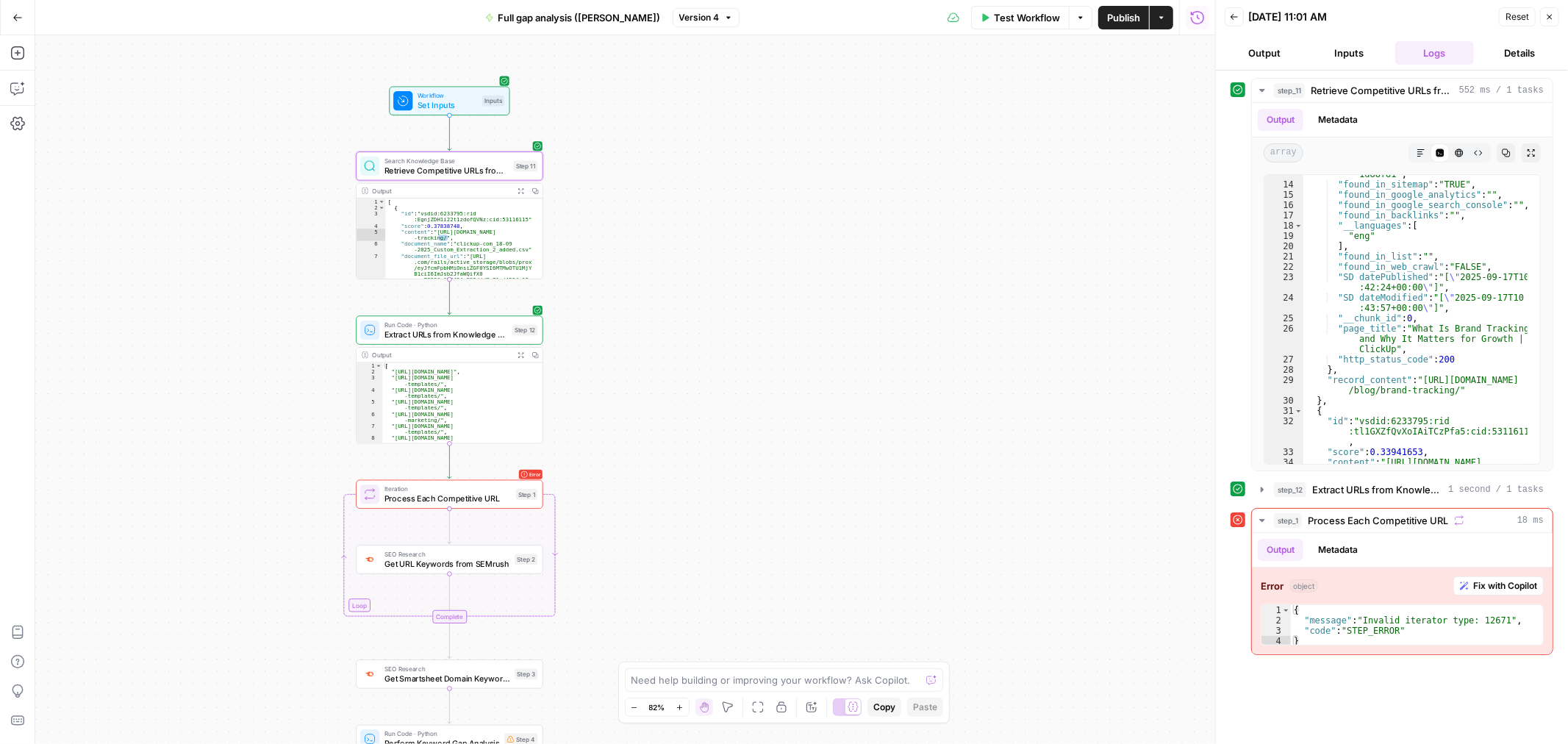
drag, startPoint x: 725, startPoint y: 530, endPoint x: 673, endPoint y: 490, distance: 65.6
click at [673, 495] on div "**********" at bounding box center [625, 390] width 1179 height 708
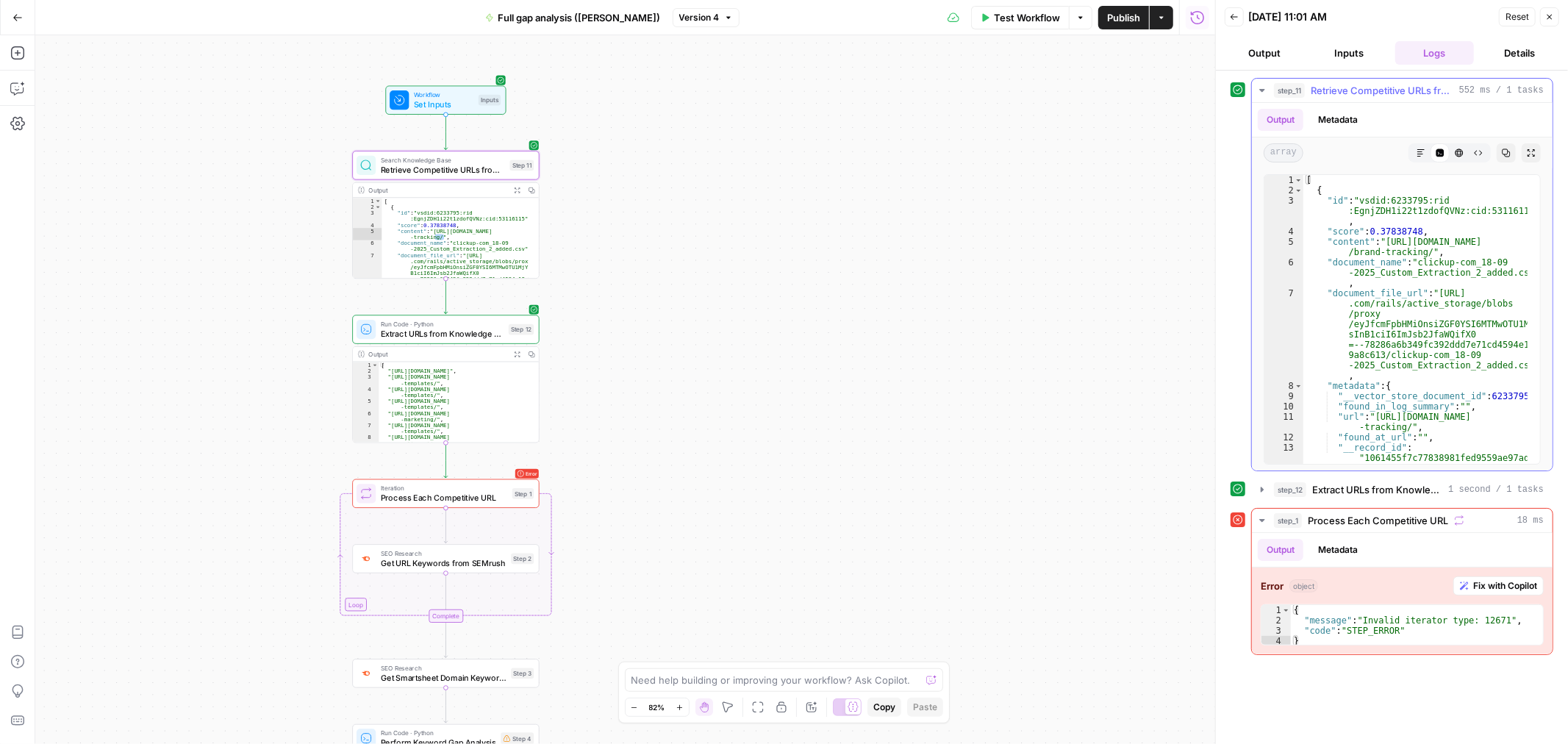
scroll to position [0, 0]
type textarea "**********"
click at [439, 406] on div "[ "[URL][DOMAIN_NAME]" , "[URL][DOMAIN_NAME] -templates/" , "[URL][DOMAIN_NAME]…" at bounding box center [454, 411] width 150 height 99
click at [460, 335] on span "Extract URLs from Knowledge Base Data" at bounding box center [442, 333] width 123 height 12
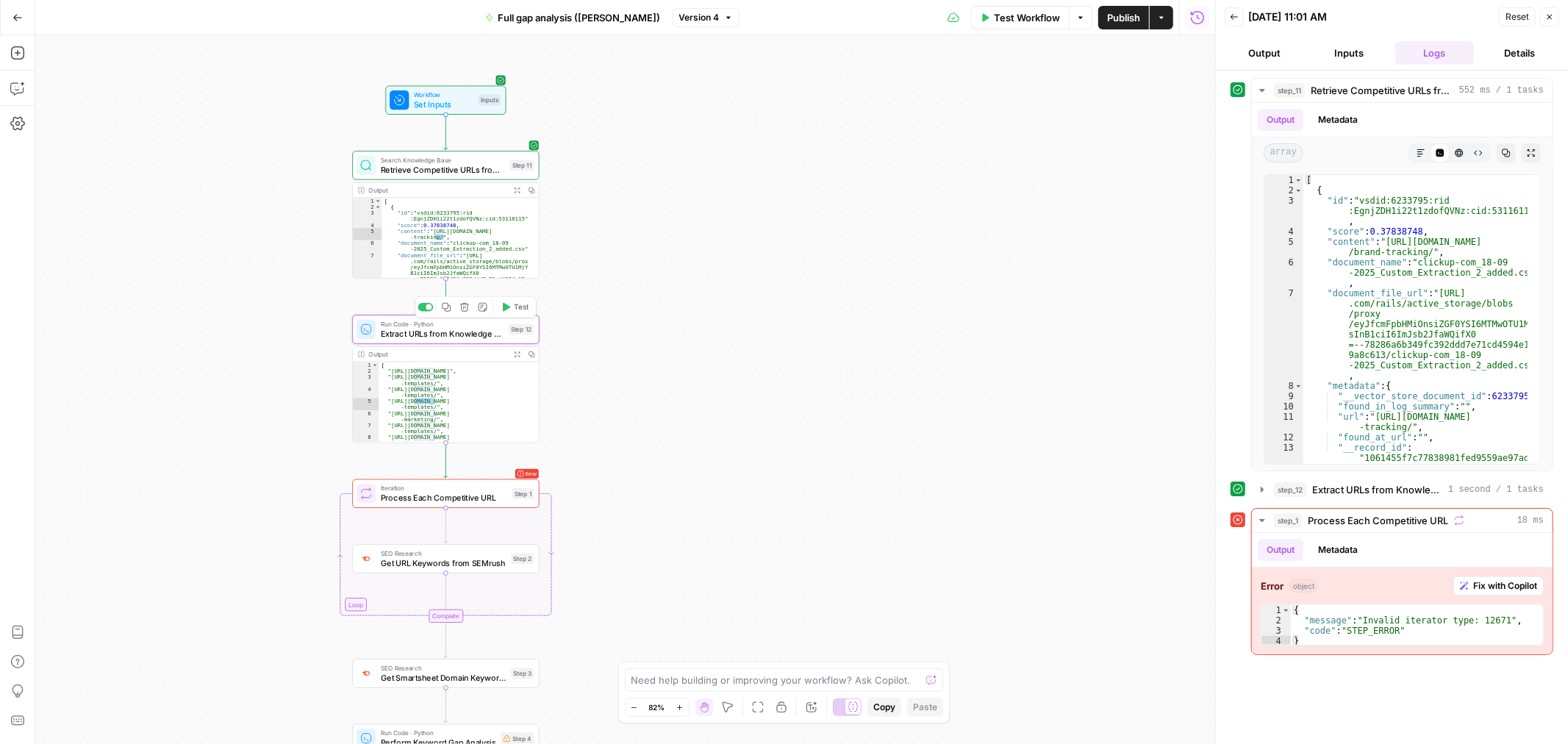
click at [460, 335] on span "Extract URLs from Knowledge Base Data" at bounding box center [442, 333] width 123 height 12
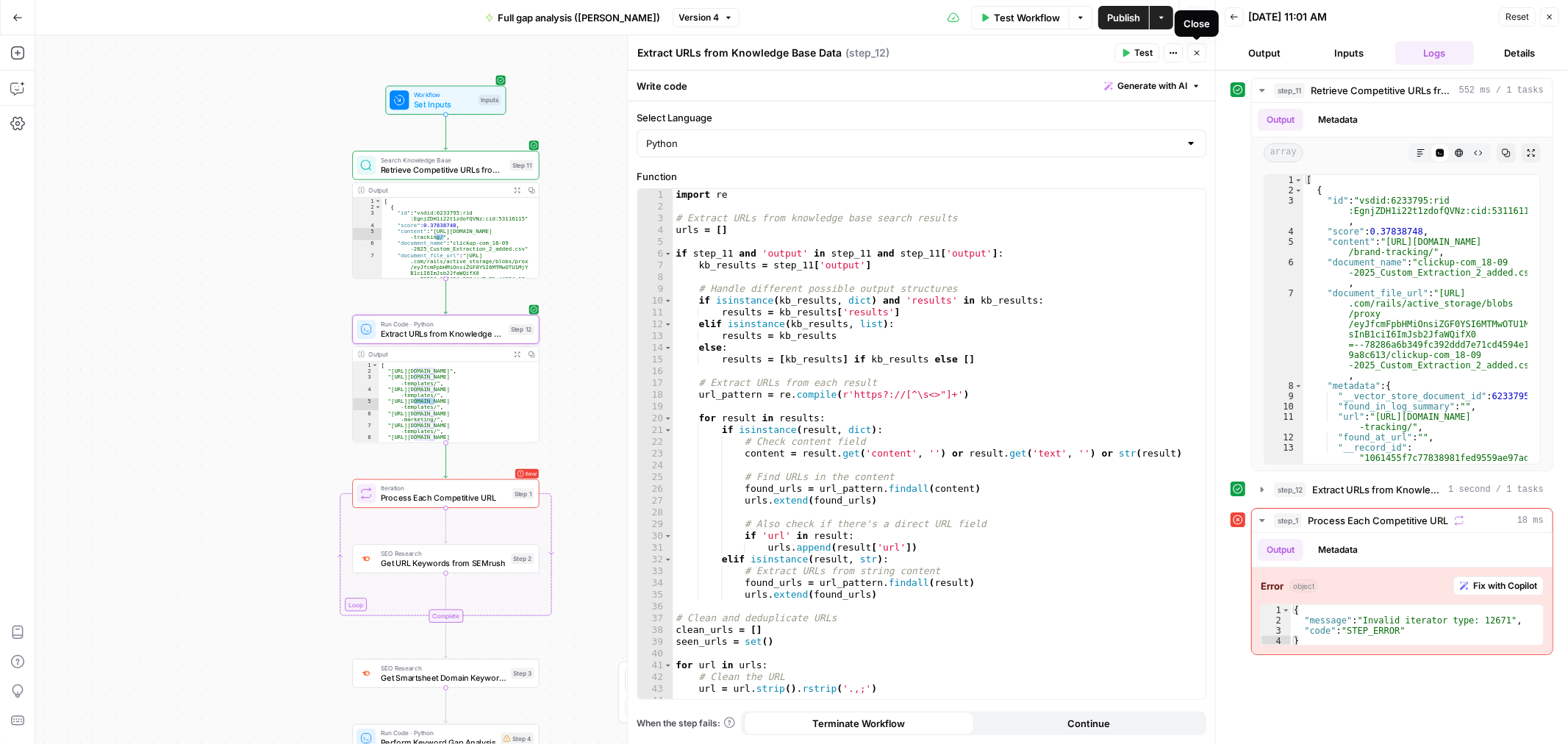
click at [1200, 53] on span "Close" at bounding box center [1200, 53] width 1 height 1
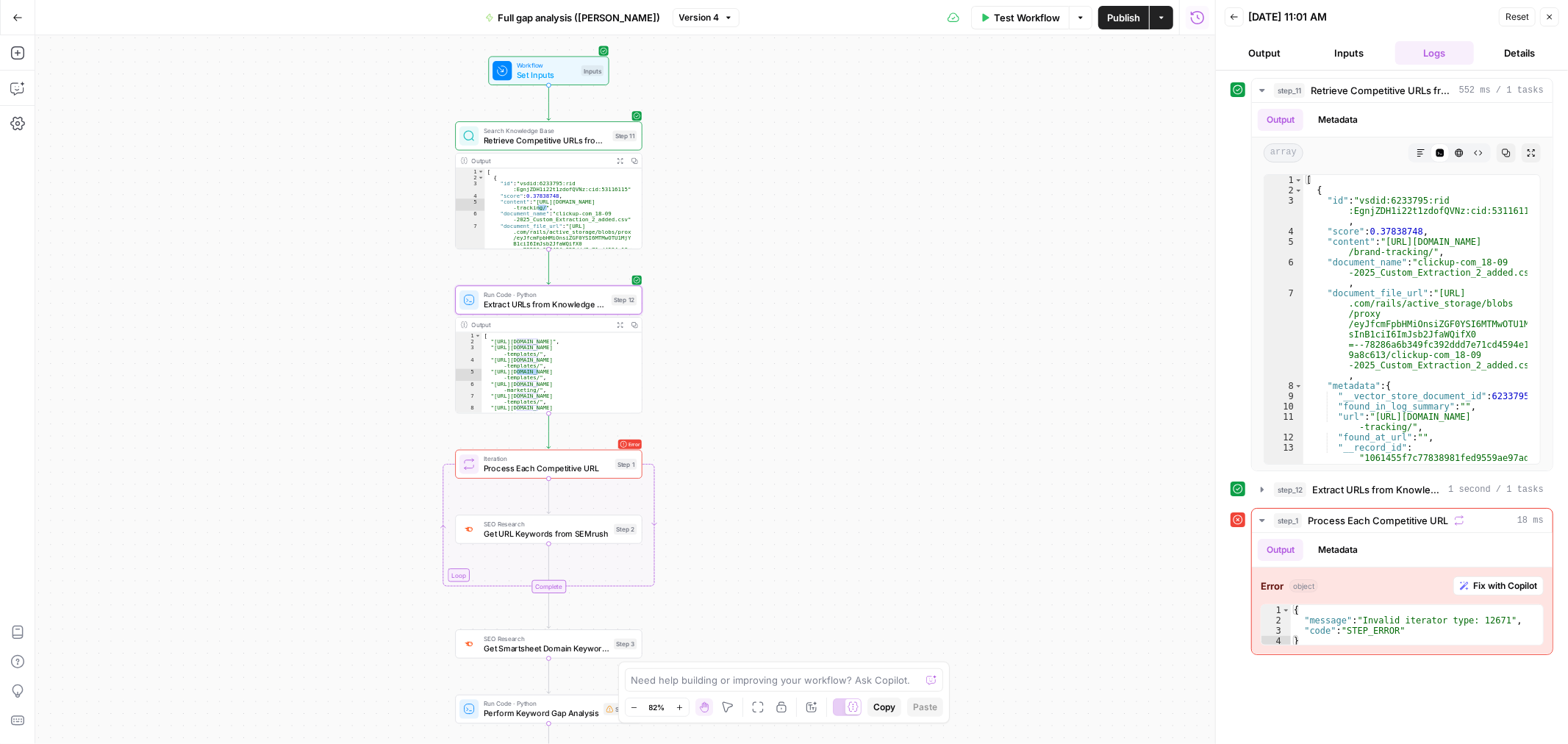
drag, startPoint x: 641, startPoint y: 441, endPoint x: 740, endPoint y: 414, distance: 102.6
click at [742, 413] on div "**********" at bounding box center [625, 390] width 1179 height 708
